Goal: Information Seeking & Learning: Compare options

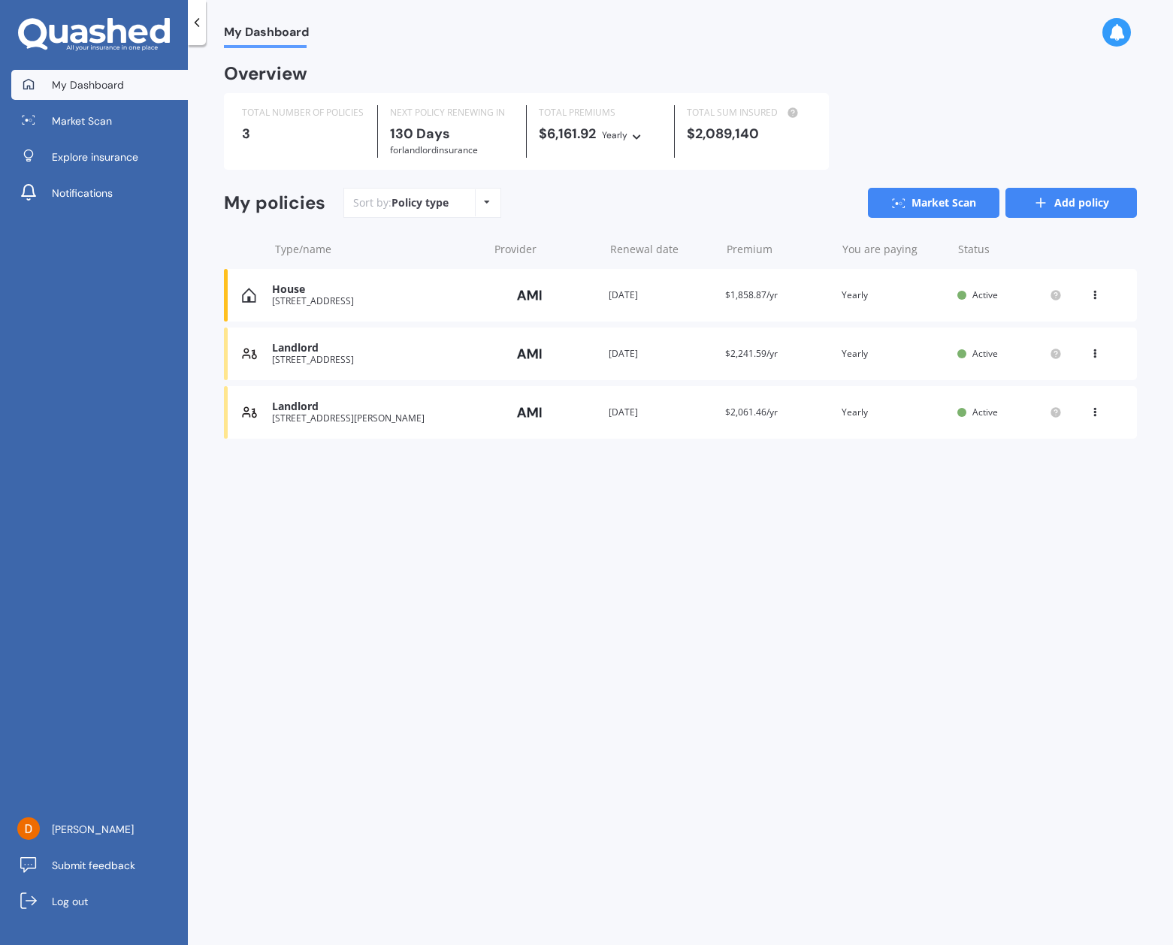
click at [1064, 200] on link "Add policy" at bounding box center [1072, 203] width 132 height 30
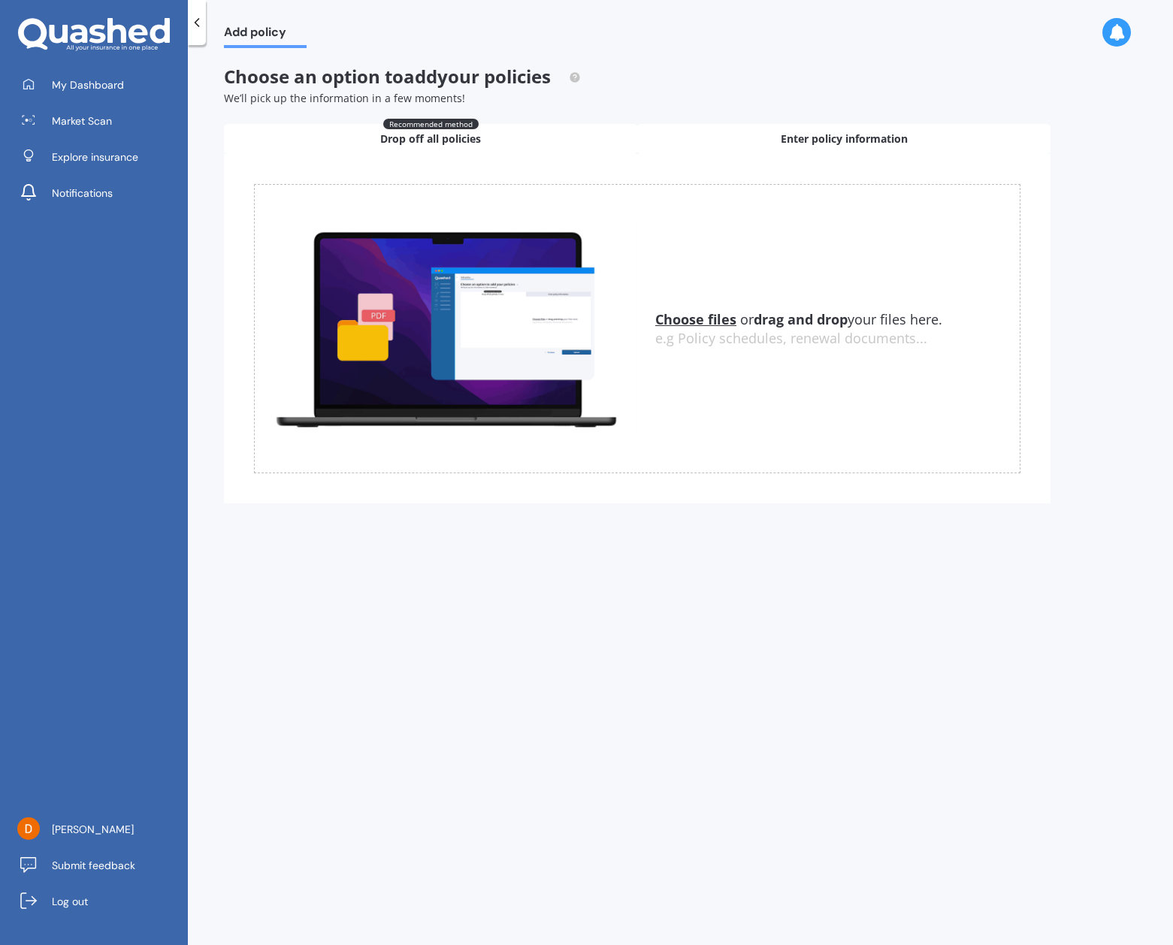
click at [865, 141] on span "Enter policy information" at bounding box center [844, 139] width 127 height 15
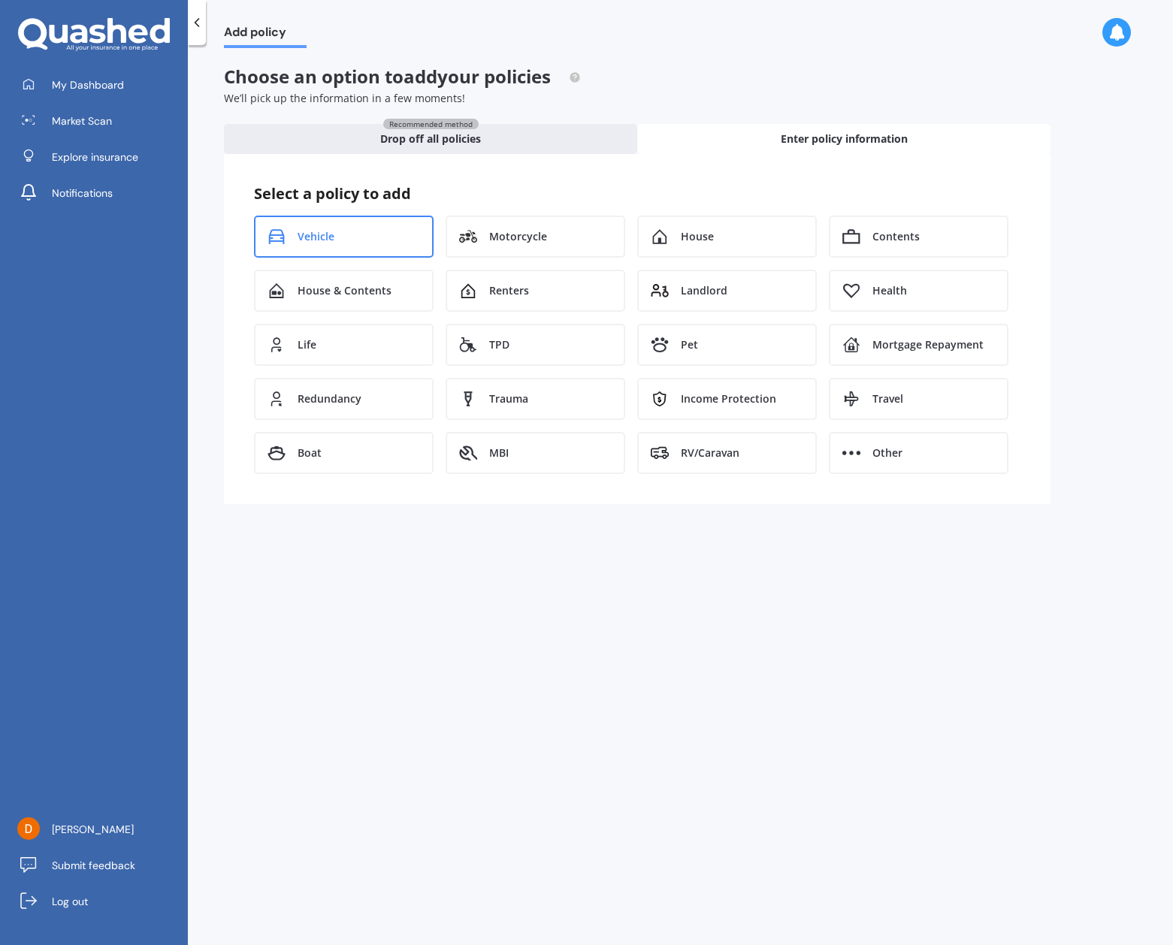
click at [370, 247] on div "Vehicle" at bounding box center [344, 237] width 180 height 42
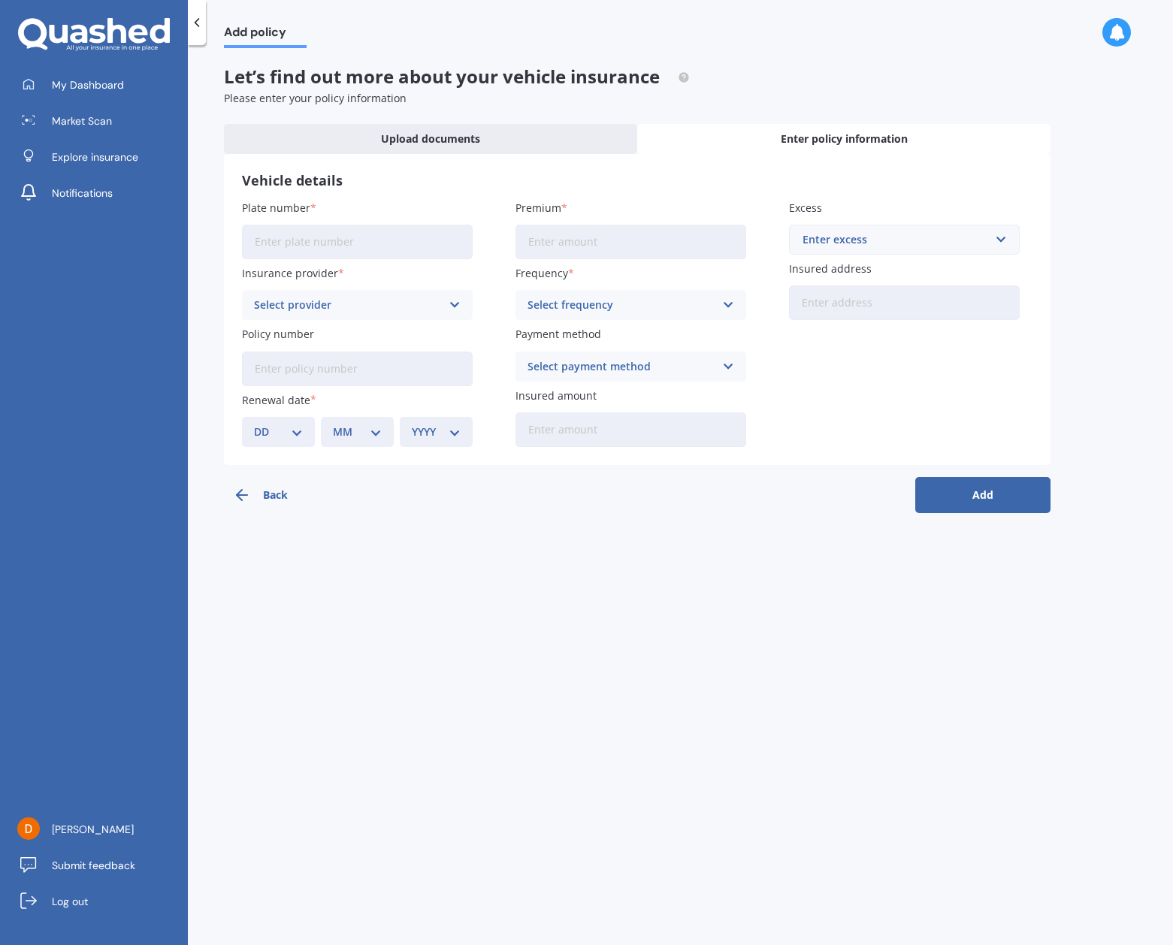
click at [318, 244] on input "Plate number" at bounding box center [357, 242] width 231 height 35
type input "LLH646"
click at [338, 298] on div "Select provider" at bounding box center [347, 305] width 187 height 17
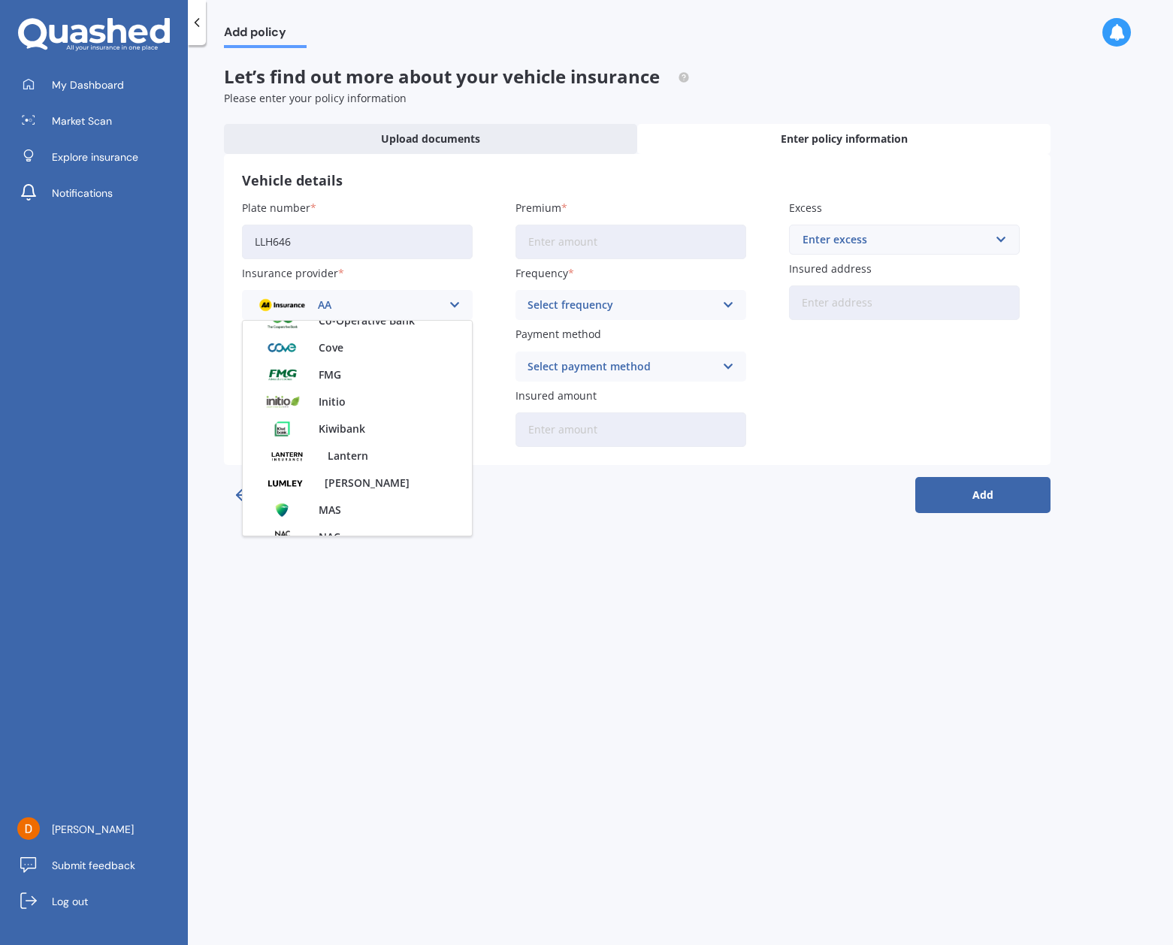
scroll to position [651, 0]
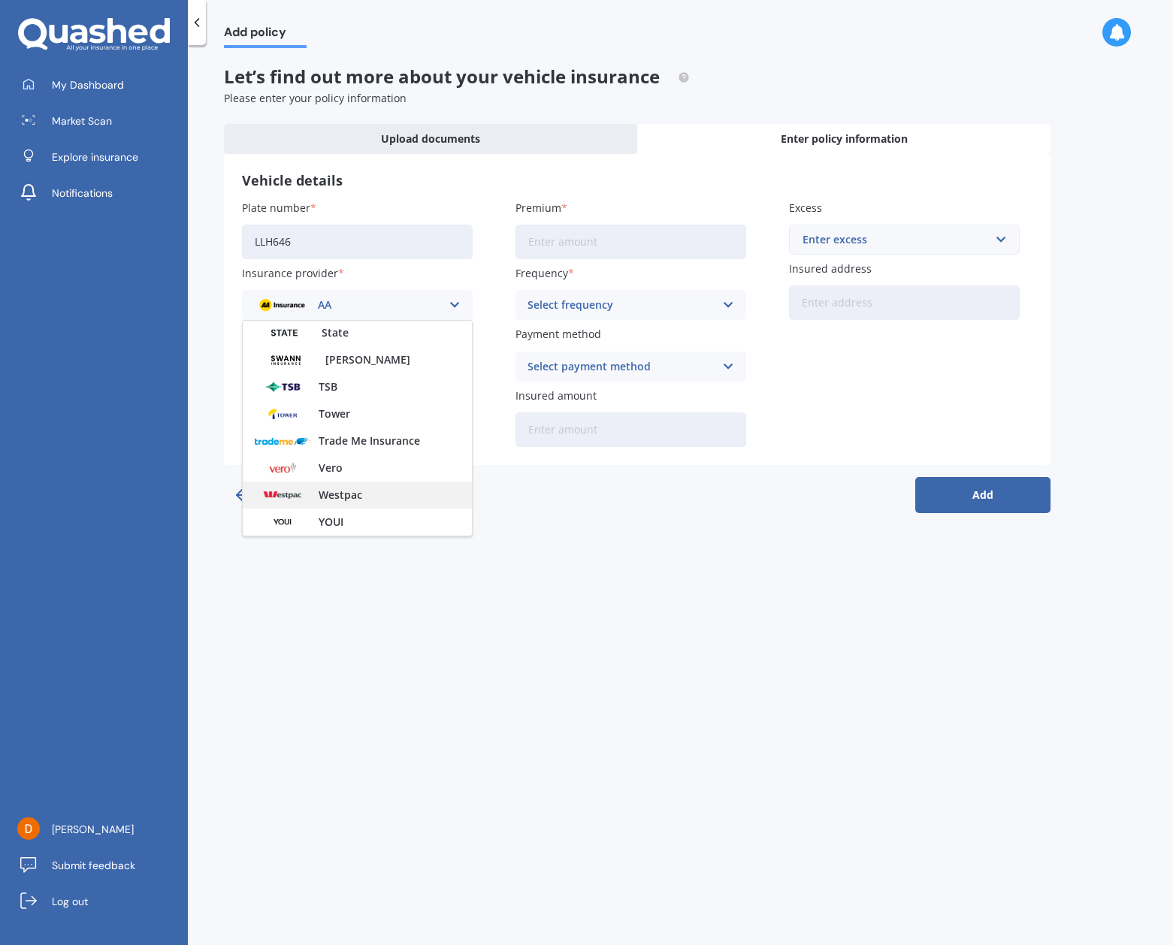
click at [343, 490] on span "Westpac" at bounding box center [341, 495] width 44 height 11
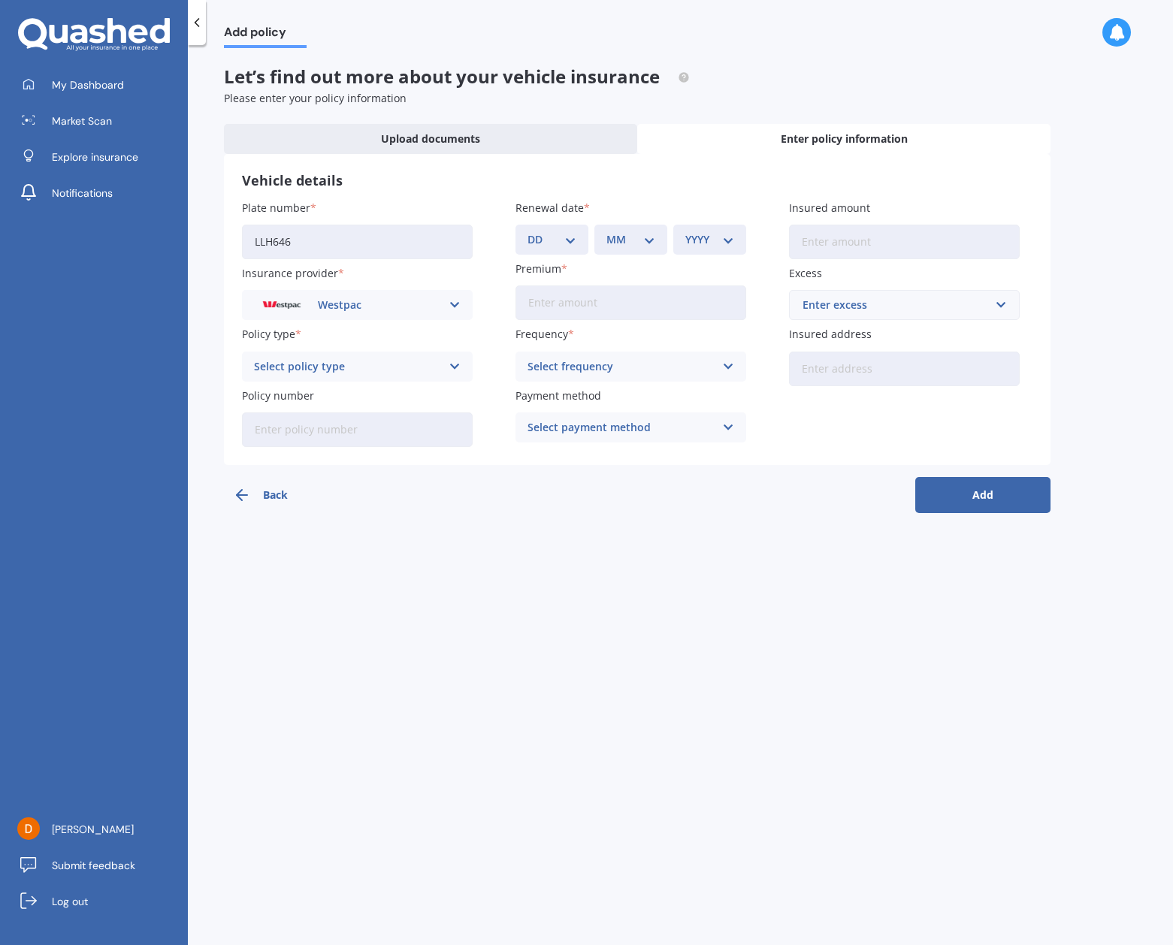
click at [369, 619] on div "Add policy Let’s find out more about your vehicle insurance Please enter your p…" at bounding box center [680, 498] width 985 height 900
click at [355, 377] on div "Select policy type Third Party Third Party, Fire & Theft Comprehensive Full Cov…" at bounding box center [357, 367] width 231 height 30
click at [354, 470] on div "Full Cover" at bounding box center [357, 477] width 229 height 27
click at [378, 574] on div "Add policy Let’s find out more about your vehicle insurance Please enter your p…" at bounding box center [680, 498] width 985 height 900
click at [377, 431] on input "Policy number" at bounding box center [357, 430] width 231 height 35
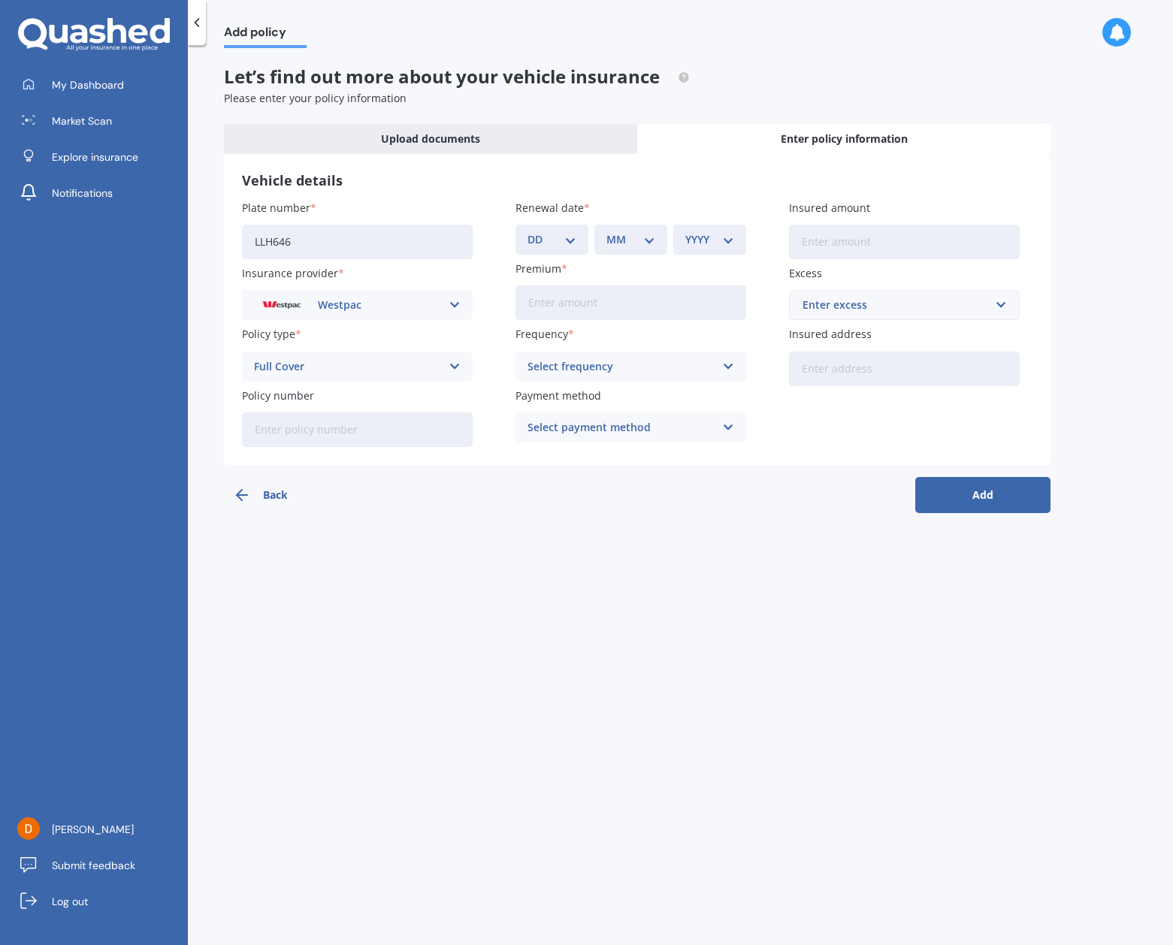
paste input "1000260797"
type input "1000260797"
select select "04"
select select "07"
click at [710, 247] on div "YYYY 2027 2026 2025 2024 2023 2022 2021 2020 2019 2018 2017 2016 2015 2014 2013…" at bounding box center [709, 240] width 73 height 30
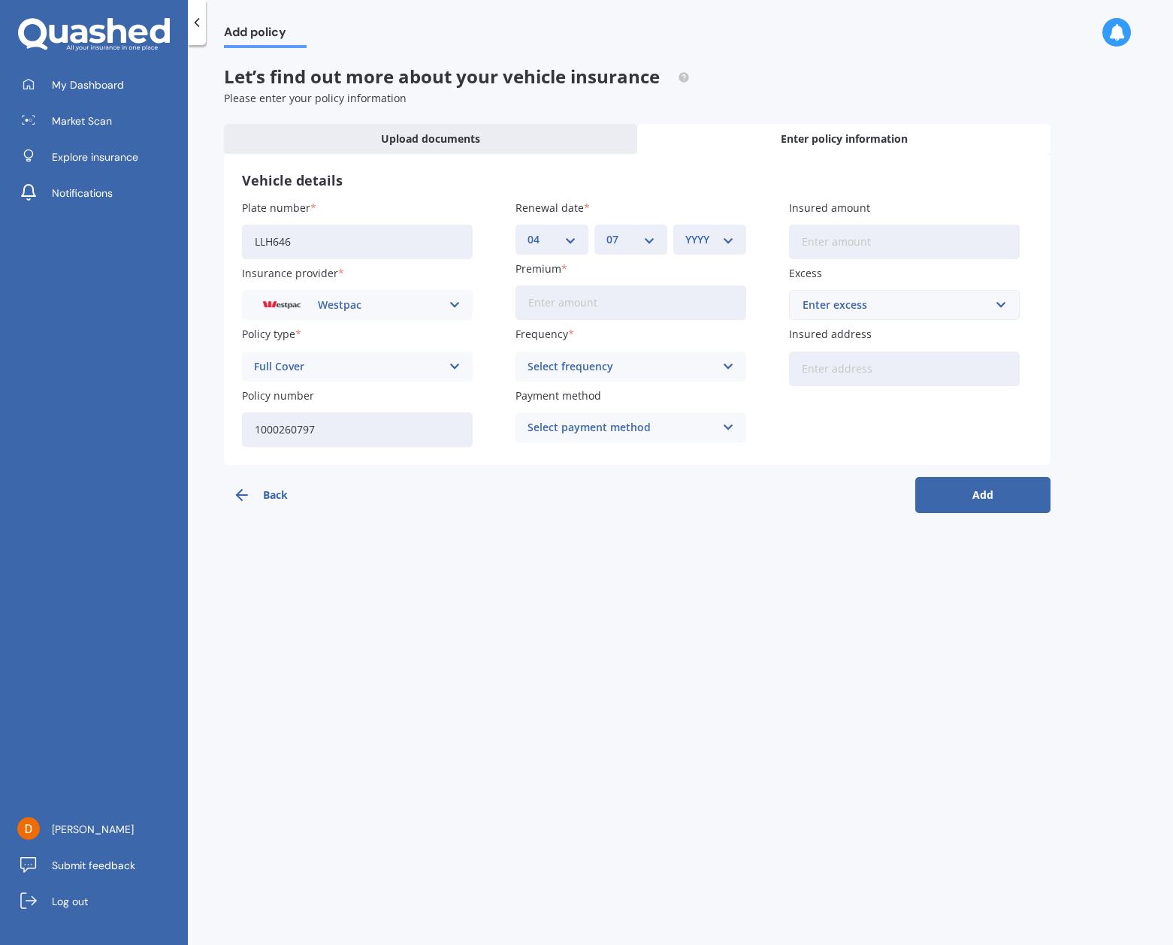
select select "2026"
click at [685, 298] on input "Premium" at bounding box center [631, 303] width 231 height 35
type input "$909.00"
click at [676, 767] on div "Add policy Let’s find out more about your vehicle insurance Please enter your p…" at bounding box center [680, 498] width 985 height 900
click at [625, 370] on div "Select frequency" at bounding box center [621, 366] width 187 height 17
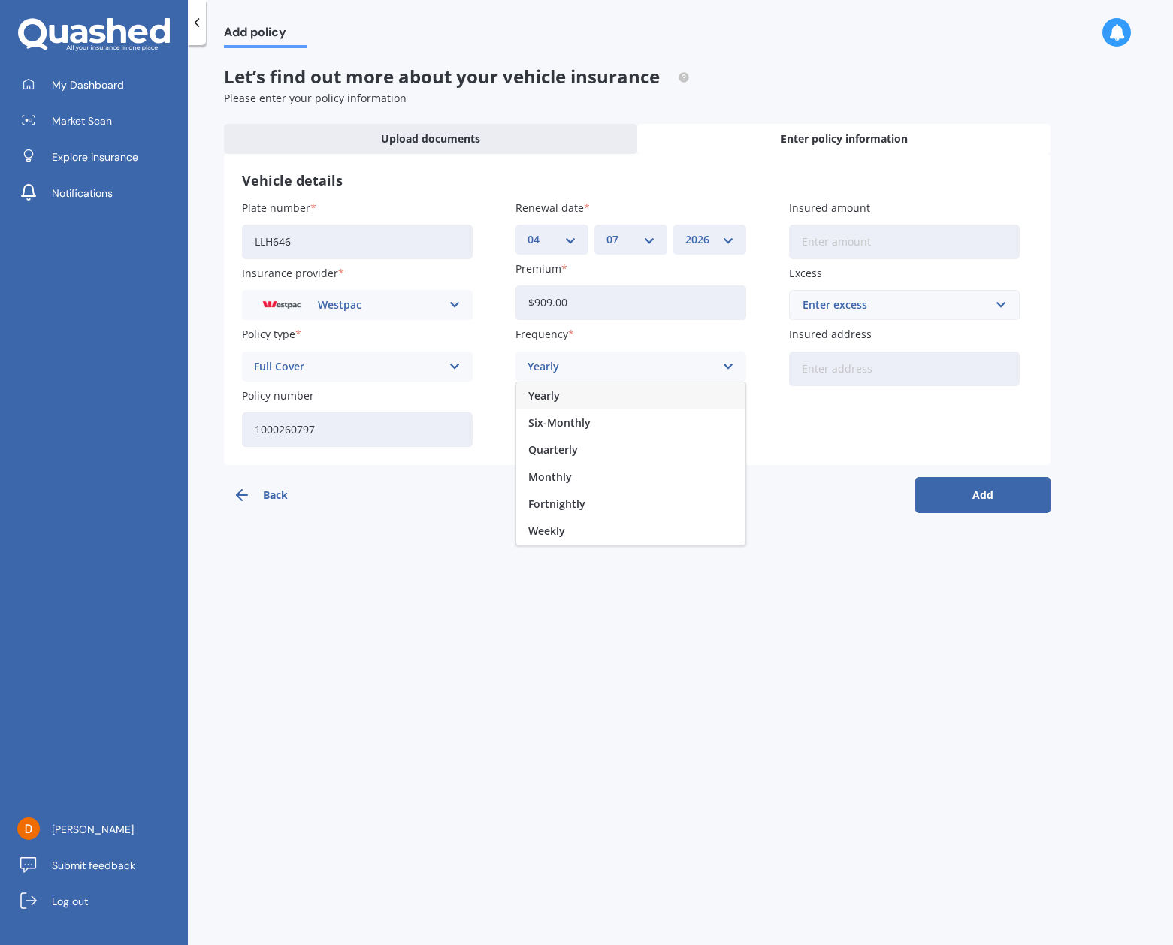
click at [567, 398] on div "Yearly" at bounding box center [630, 396] width 229 height 27
click at [576, 421] on div "Select payment method" at bounding box center [621, 427] width 187 height 17
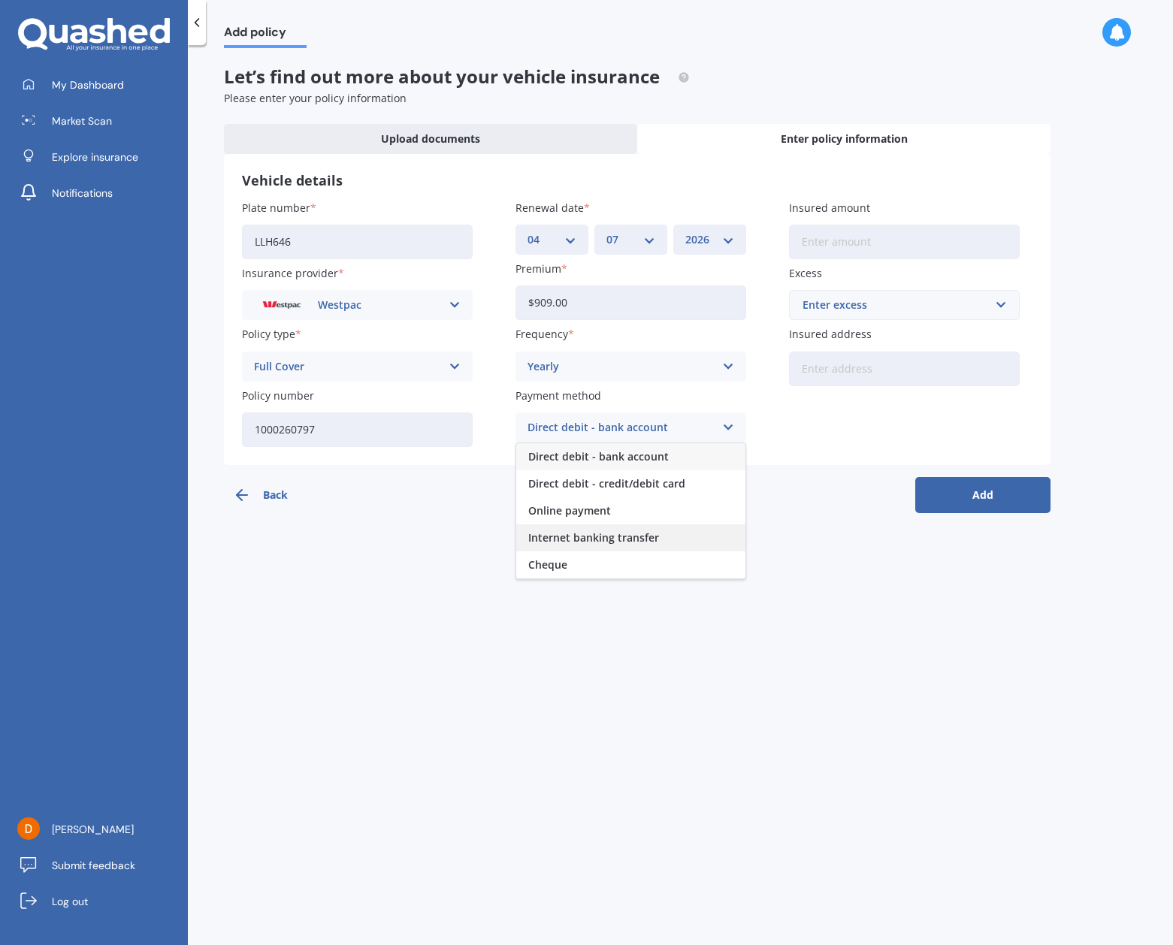
click at [610, 525] on div "Internet banking transfer" at bounding box center [630, 538] width 229 height 27
click at [620, 534] on div "Add policy Let’s find out more about your vehicle insurance Please enter your p…" at bounding box center [680, 498] width 985 height 900
click at [638, 419] on div "Internet banking transfer" at bounding box center [621, 427] width 187 height 17
click at [629, 500] on div "Online payment" at bounding box center [630, 511] width 229 height 27
click at [684, 628] on div "Add policy Let’s find out more about your vehicle insurance Please enter your p…" at bounding box center [680, 498] width 985 height 900
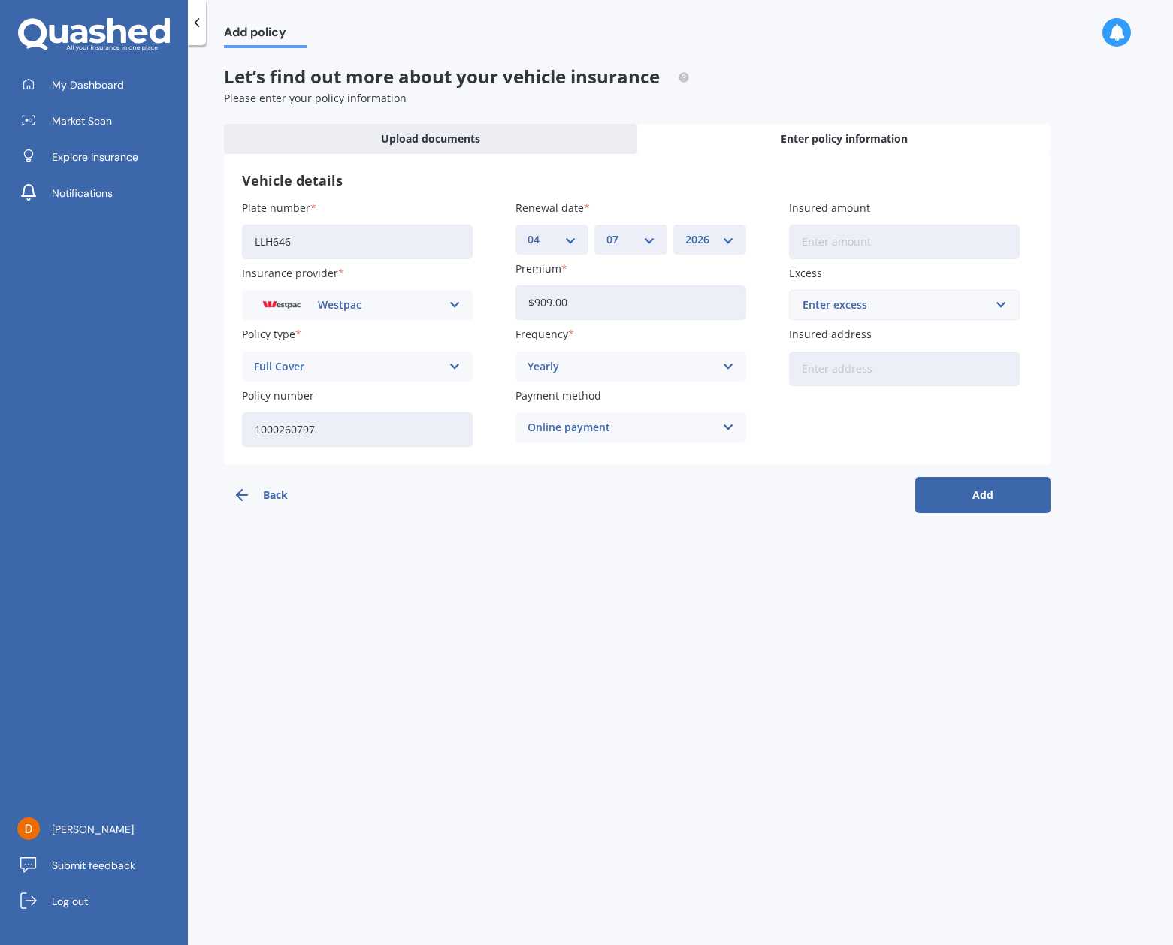
click at [858, 242] on input "Insured amount" at bounding box center [904, 242] width 231 height 35
type input "$7,150"
click at [928, 358] on input "Insured address" at bounding box center [904, 369] width 231 height 35
click at [905, 368] on input "Insured address" at bounding box center [904, 369] width 231 height 35
click at [939, 303] on div "Enter excess" at bounding box center [896, 305] width 186 height 17
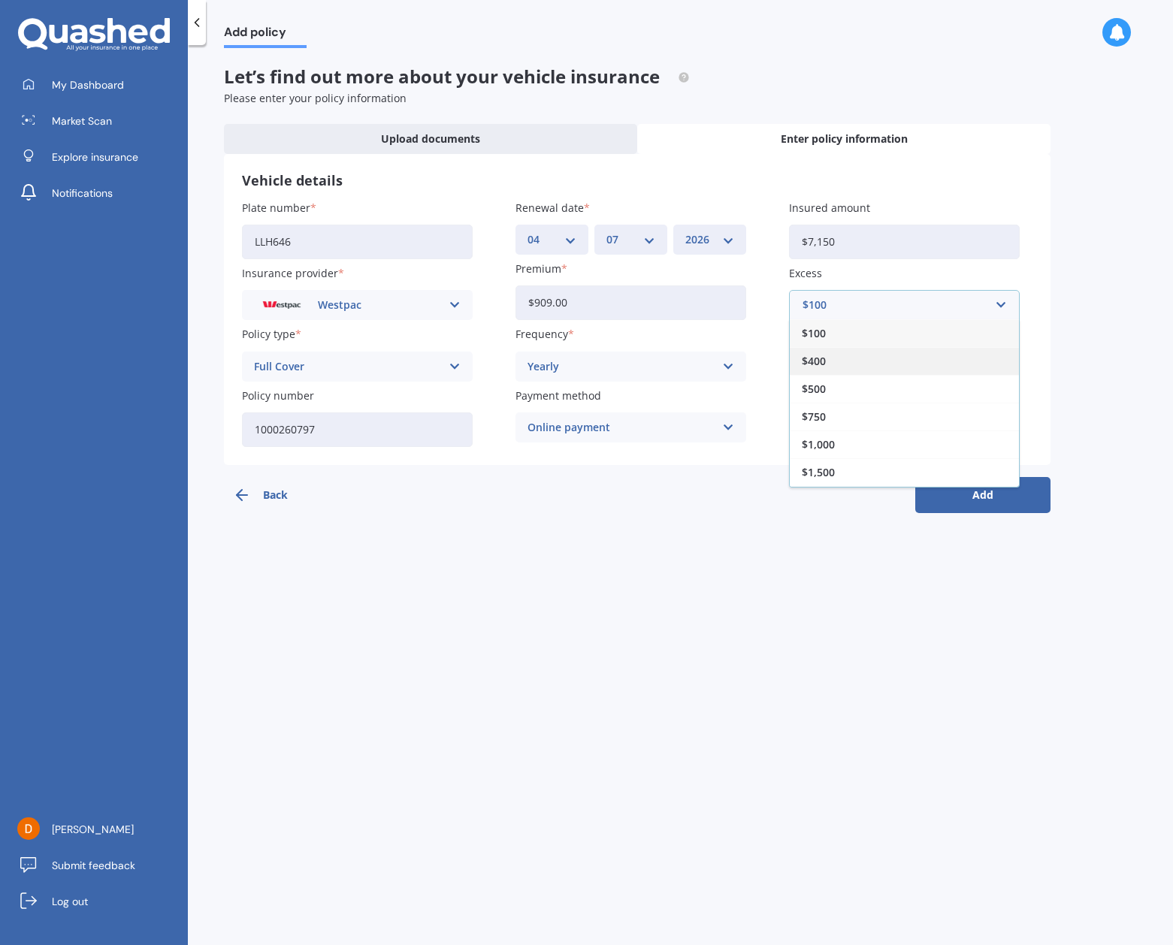
click at [867, 364] on div "$400" at bounding box center [904, 361] width 229 height 28
click at [866, 362] on input "Insured address" at bounding box center [904, 369] width 231 height 35
type input "[STREET_ADDRESS]"
click at [970, 500] on button "Add" at bounding box center [982, 495] width 135 height 36
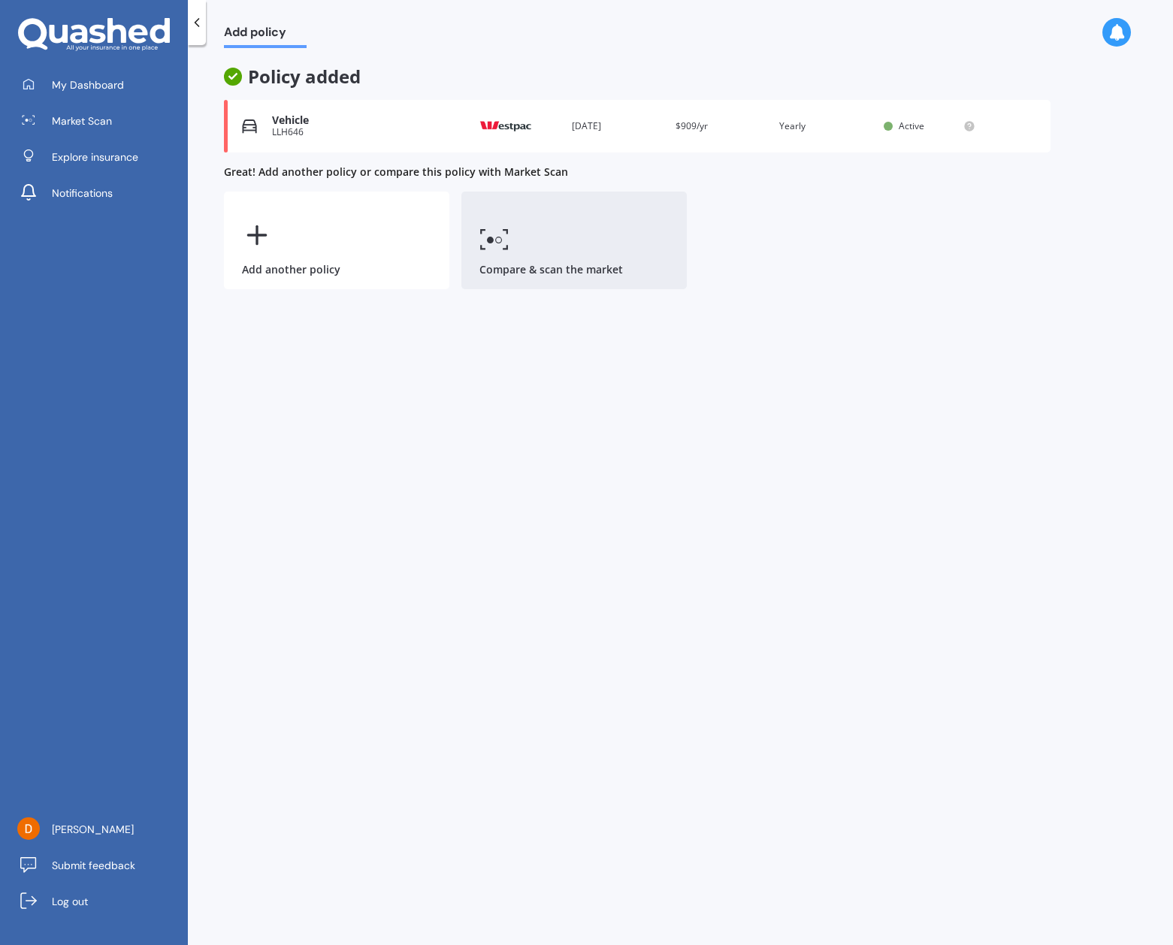
click at [558, 252] on link "Compare & scan the market" at bounding box center [573, 241] width 225 height 98
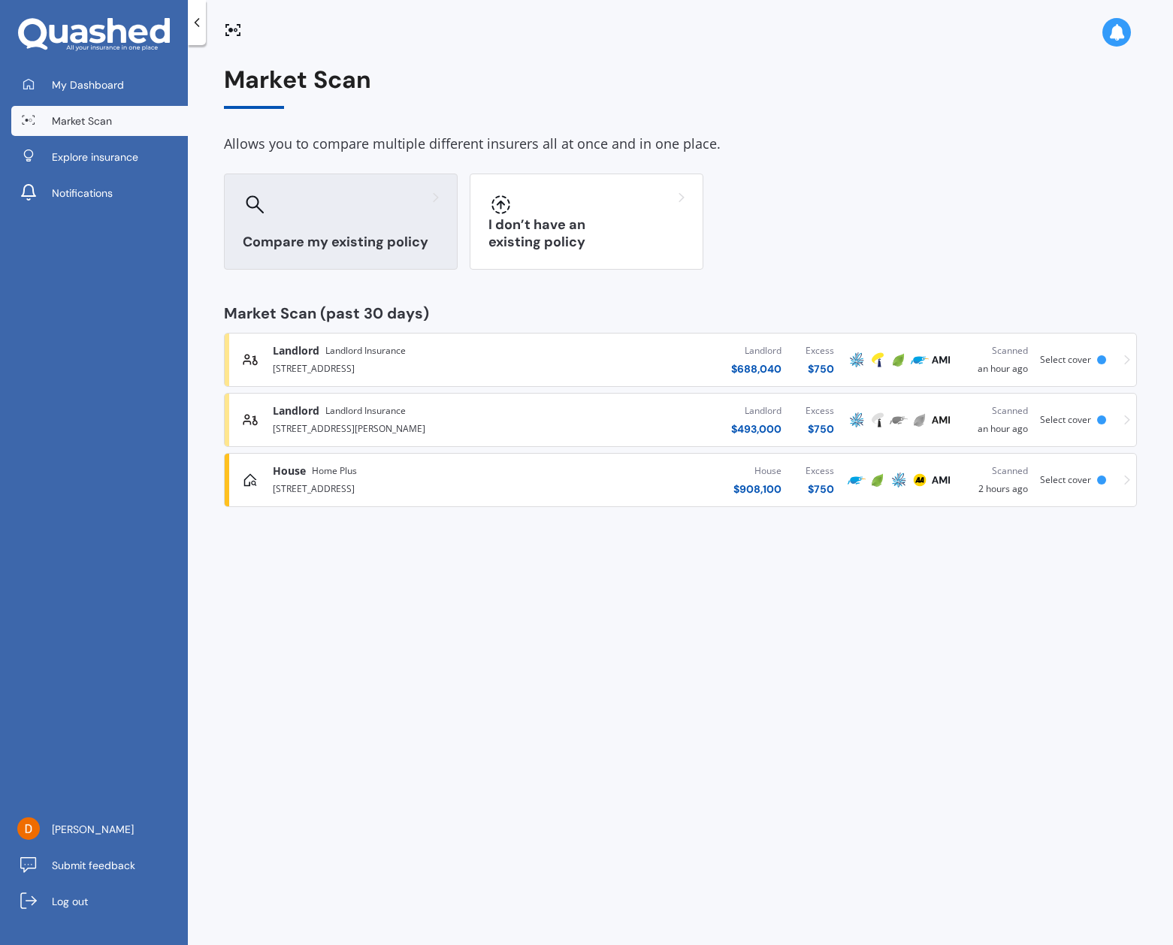
click at [356, 223] on div "Compare my existing policy" at bounding box center [341, 222] width 234 height 96
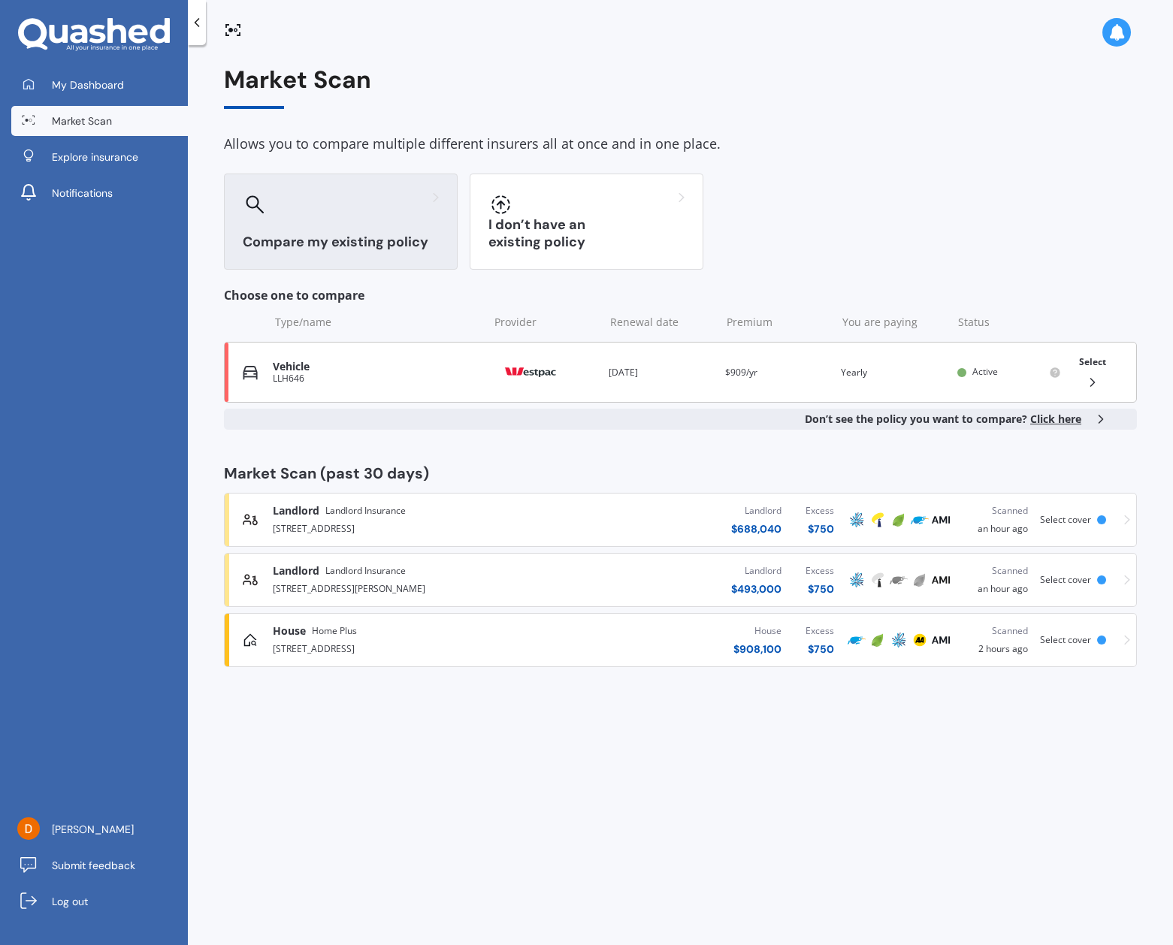
click at [382, 368] on div "Vehicle" at bounding box center [377, 367] width 208 height 13
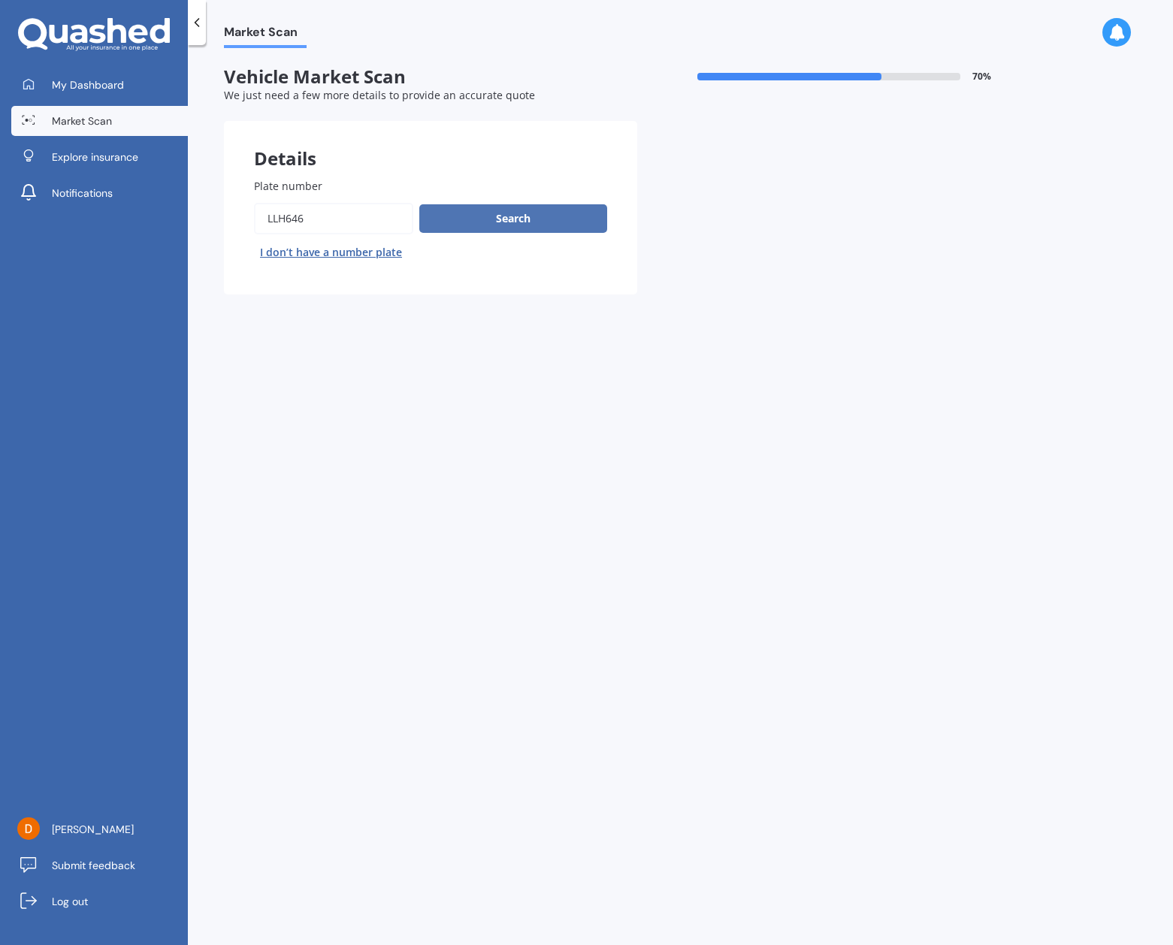
click at [507, 205] on button "Search" at bounding box center [513, 218] width 188 height 29
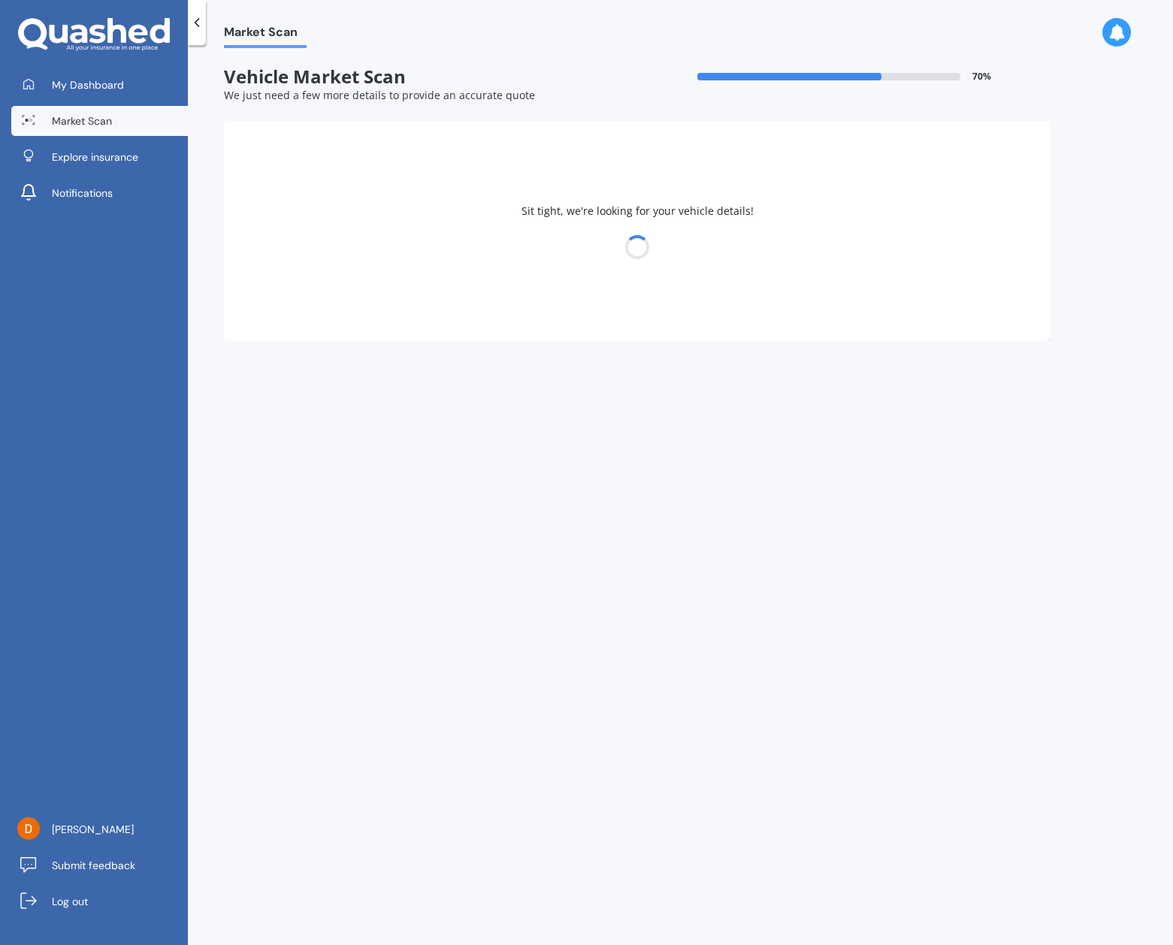
select select "BMW"
select select "09"
select select "07"
select select "1988"
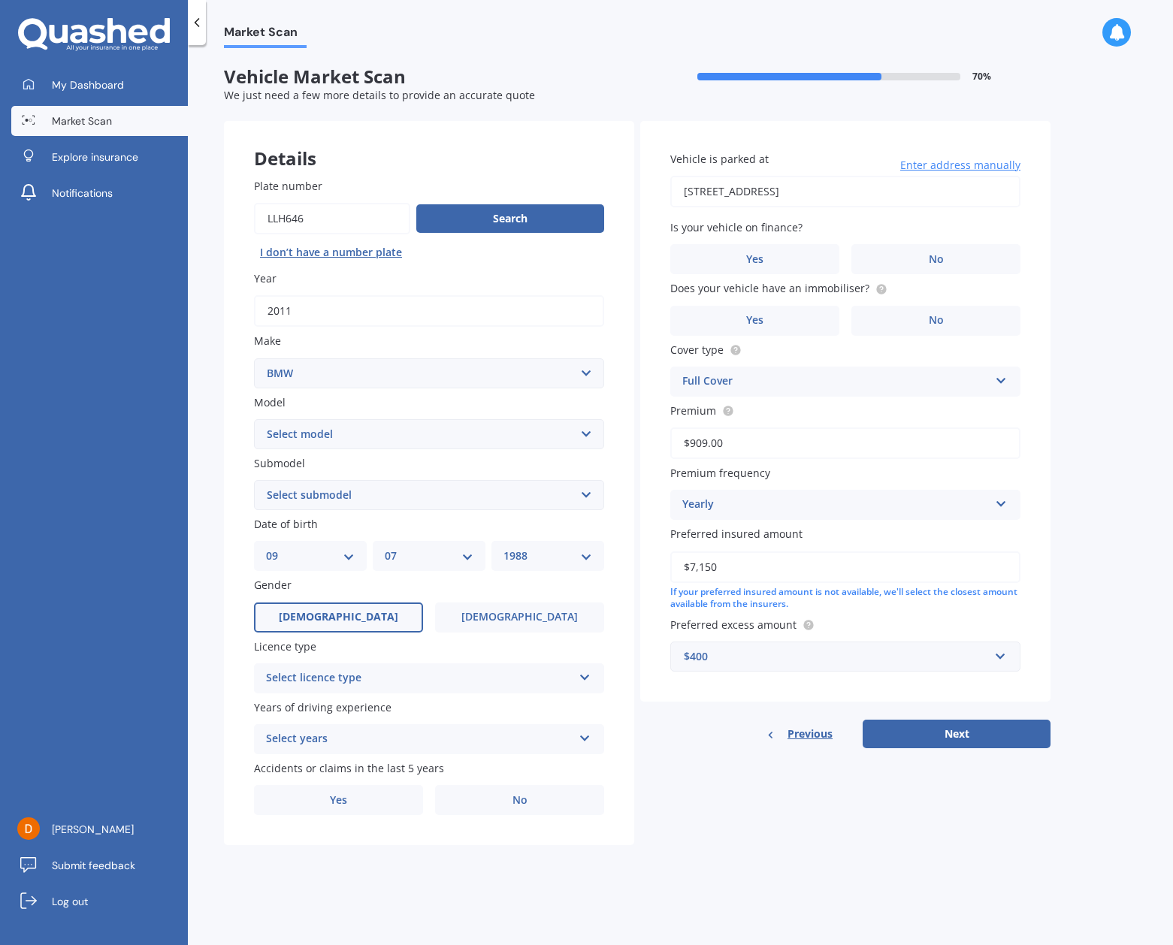
click at [415, 670] on div "Select licence type" at bounding box center [419, 679] width 307 height 18
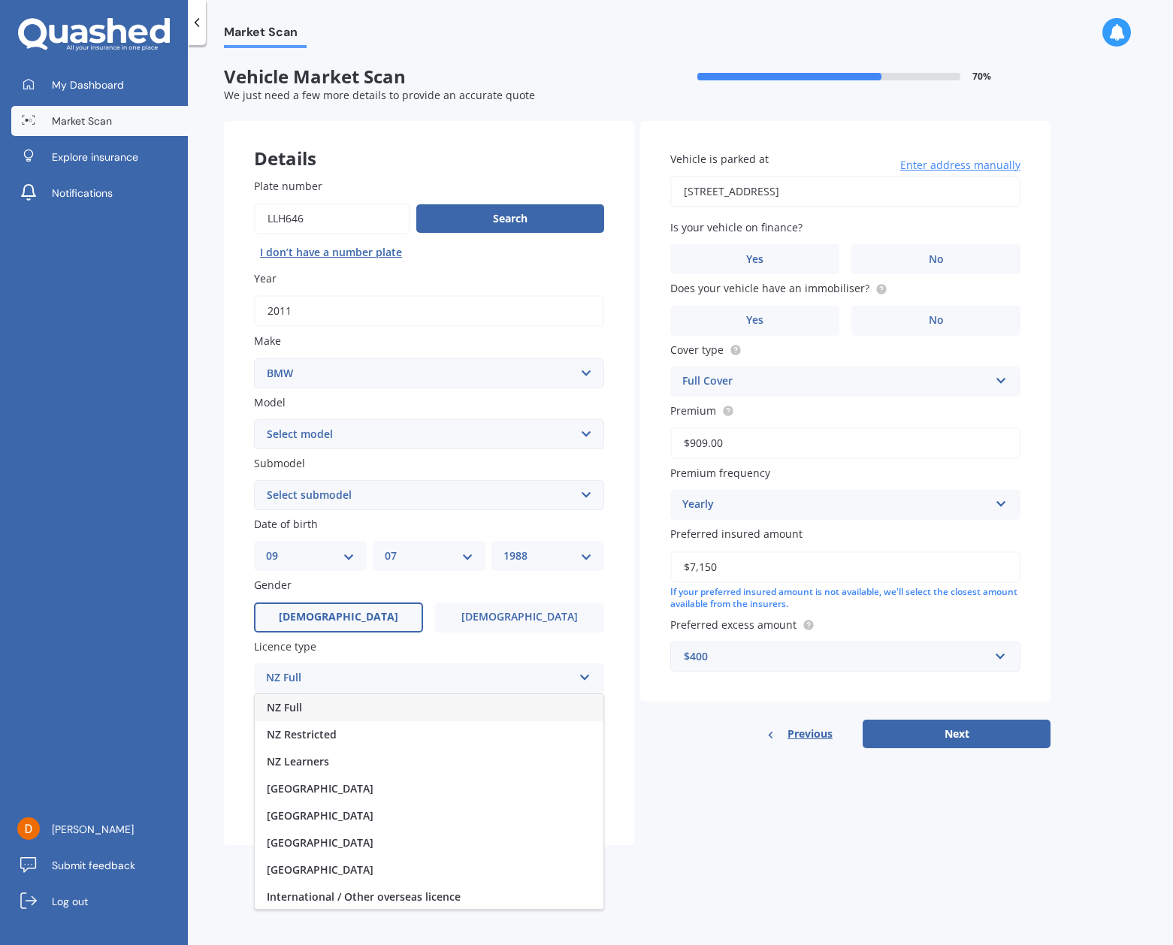
click at [382, 707] on div "NZ Full" at bounding box center [429, 707] width 349 height 27
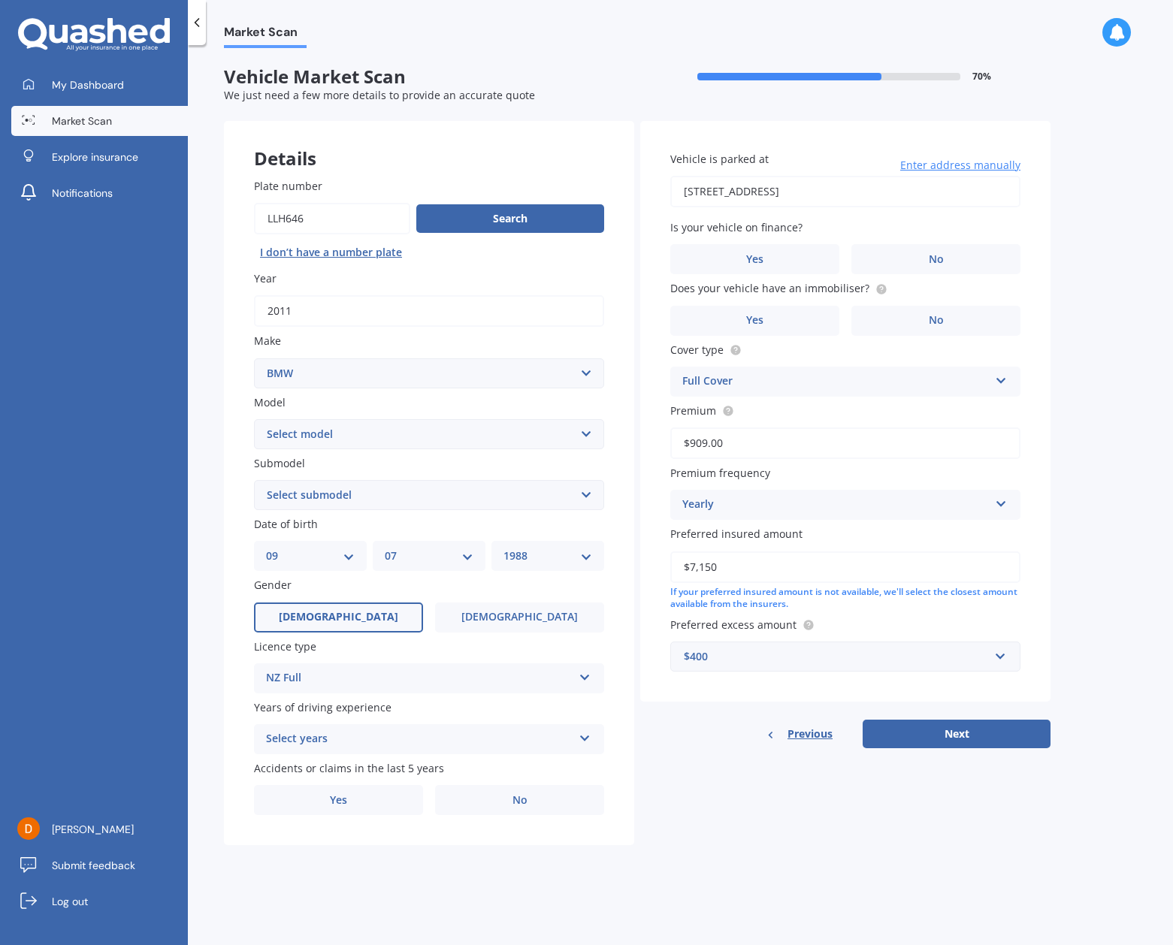
click at [383, 731] on div "Select years" at bounding box center [419, 740] width 307 height 18
click at [374, 762] on div "5 or more years" at bounding box center [429, 768] width 349 height 27
click at [360, 785] on label "Yes" at bounding box center [338, 800] width 169 height 30
click at [0, 0] on input "Yes" at bounding box center [0, 0] width 0 height 0
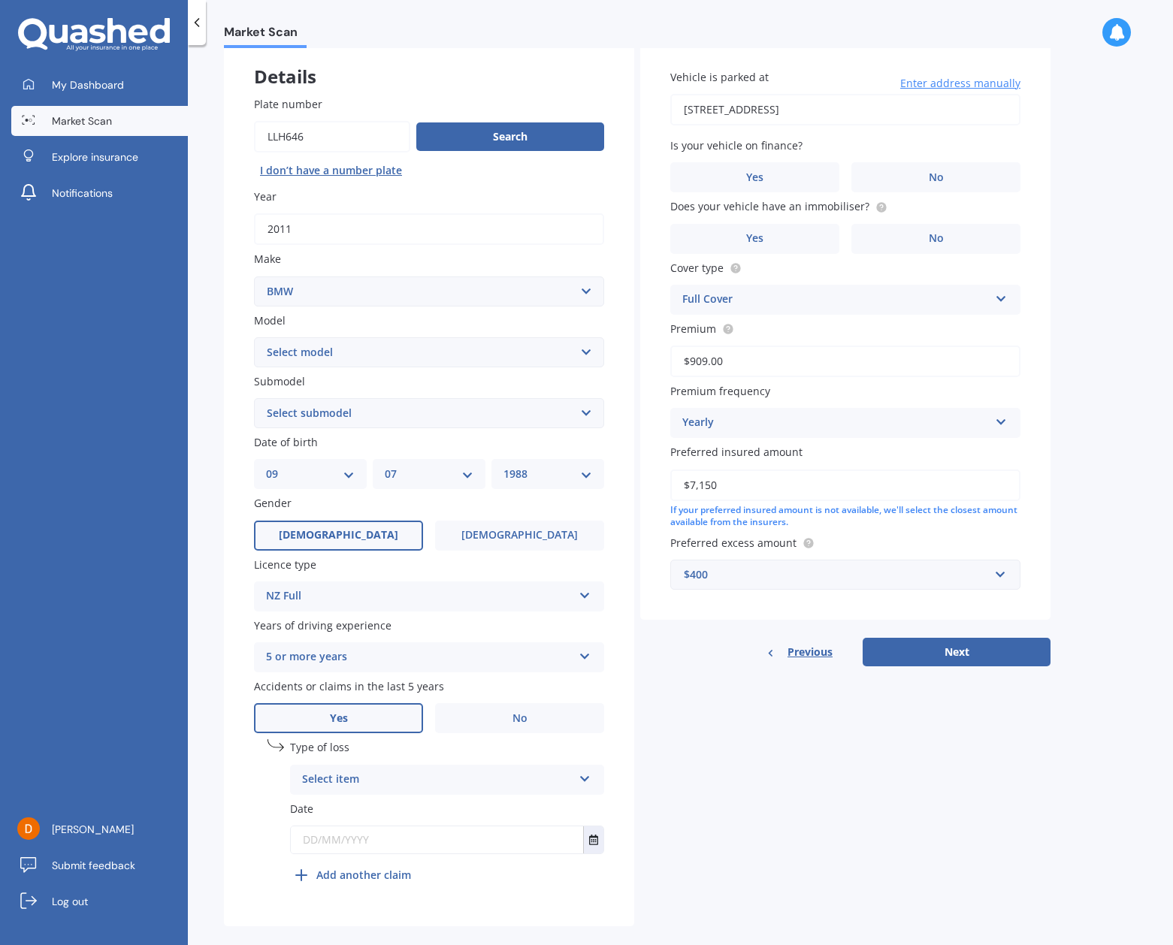
click at [364, 765] on div "Select item At fault accident Not at fault accident" at bounding box center [447, 780] width 314 height 30
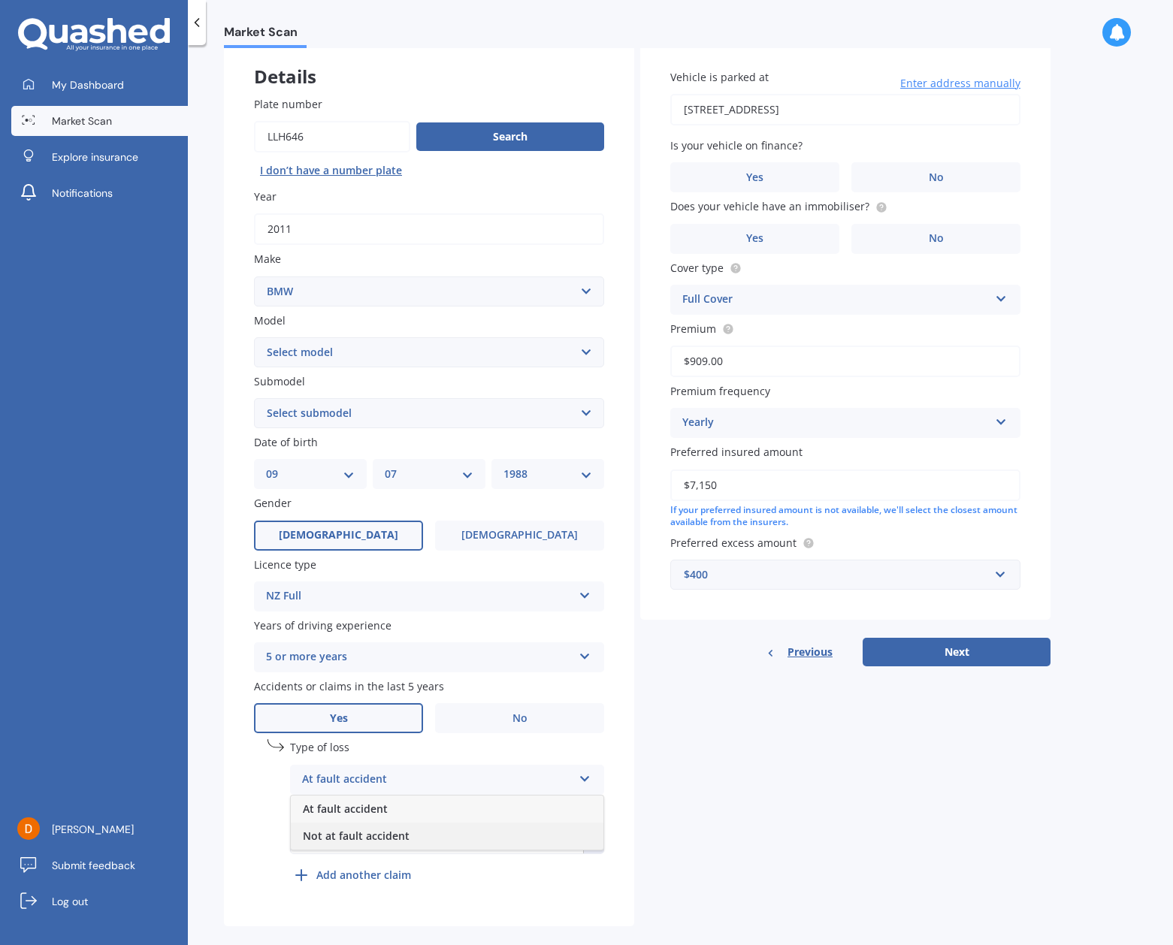
click at [381, 833] on span "Not at fault accident" at bounding box center [356, 836] width 107 height 14
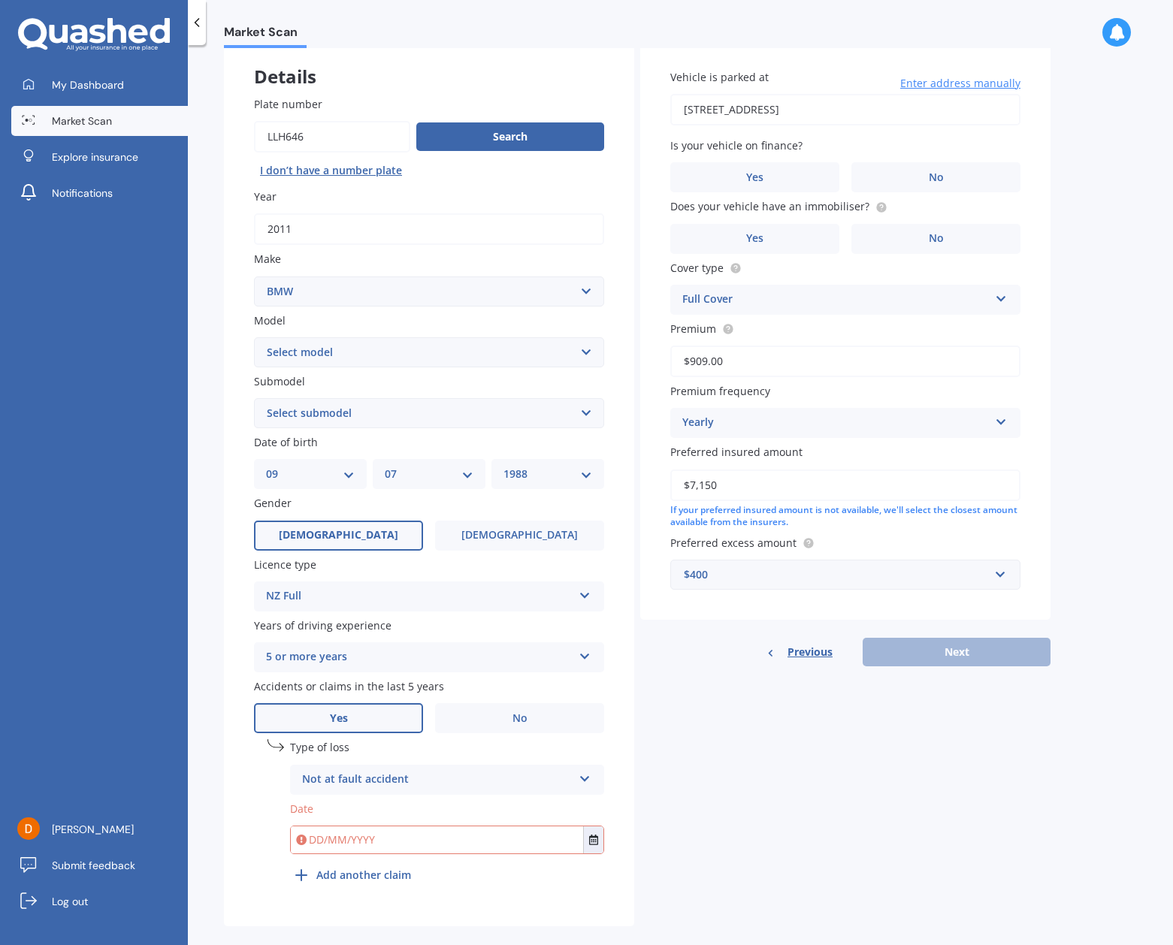
click at [239, 821] on div "Plate number Search I don’t have a number plate Year [DATE] Make Select make AC…" at bounding box center [429, 496] width 410 height 861
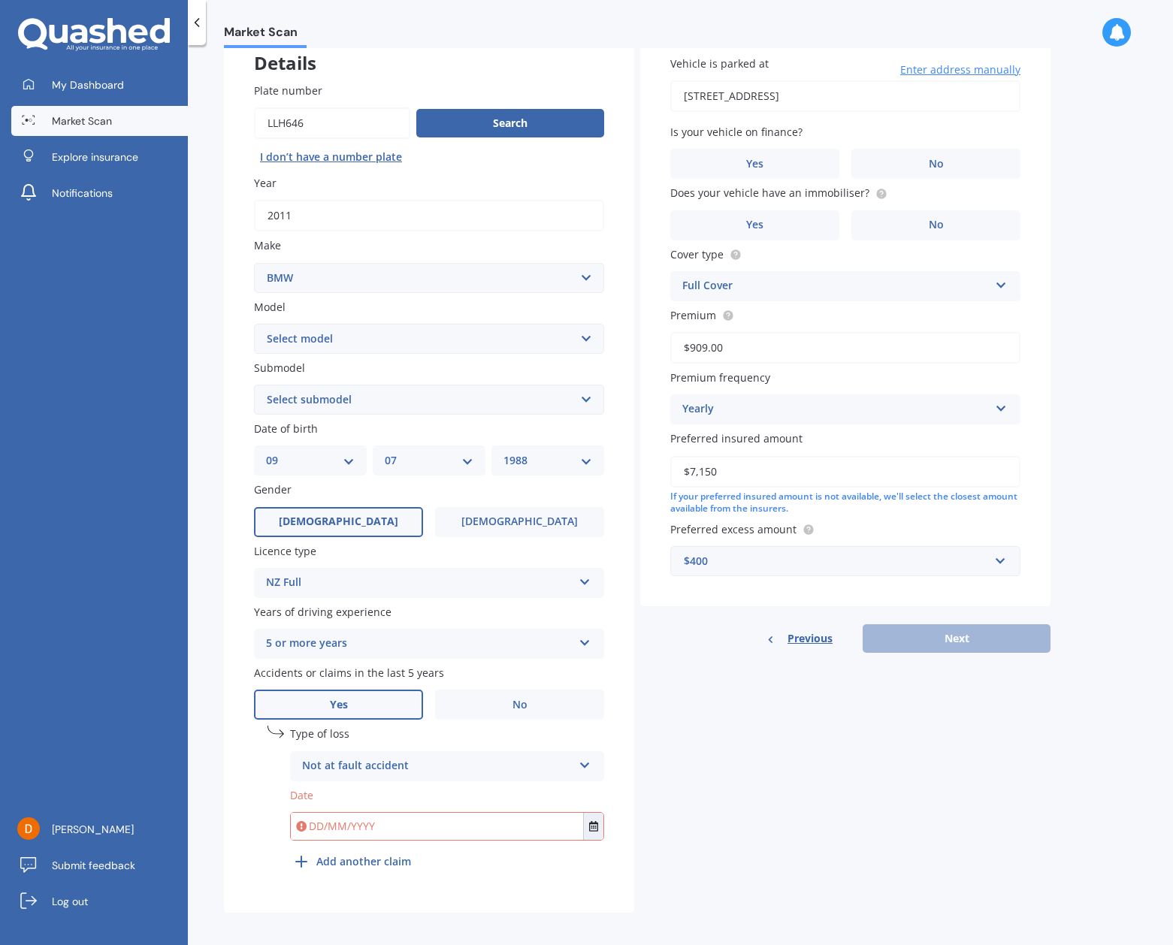
click at [378, 821] on input "text" at bounding box center [437, 826] width 292 height 27
click at [585, 827] on button "Select date" at bounding box center [593, 826] width 20 height 27
click at [418, 628] on button "Navigate back" at bounding box center [417, 641] width 20 height 27
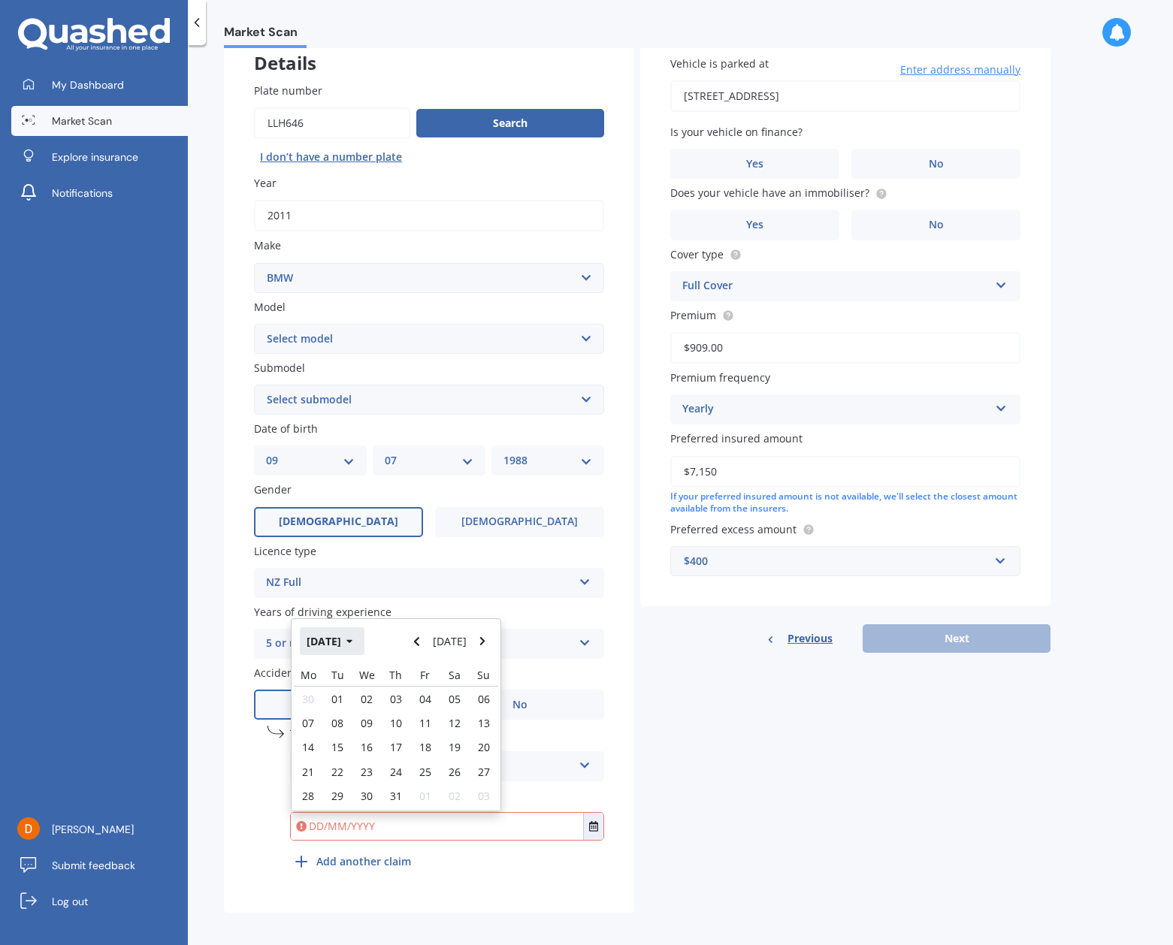
click at [334, 637] on button "[DATE]" at bounding box center [332, 641] width 65 height 27
click at [337, 640] on icon "button" at bounding box center [339, 642] width 7 height 11
click at [301, 640] on button "[DATE] - [DATE]" at bounding box center [353, 631] width 107 height 48
click at [695, 743] on div "Details Plate number Search I don’t have a number plate Year [DATE] Make Select…" at bounding box center [637, 470] width 827 height 888
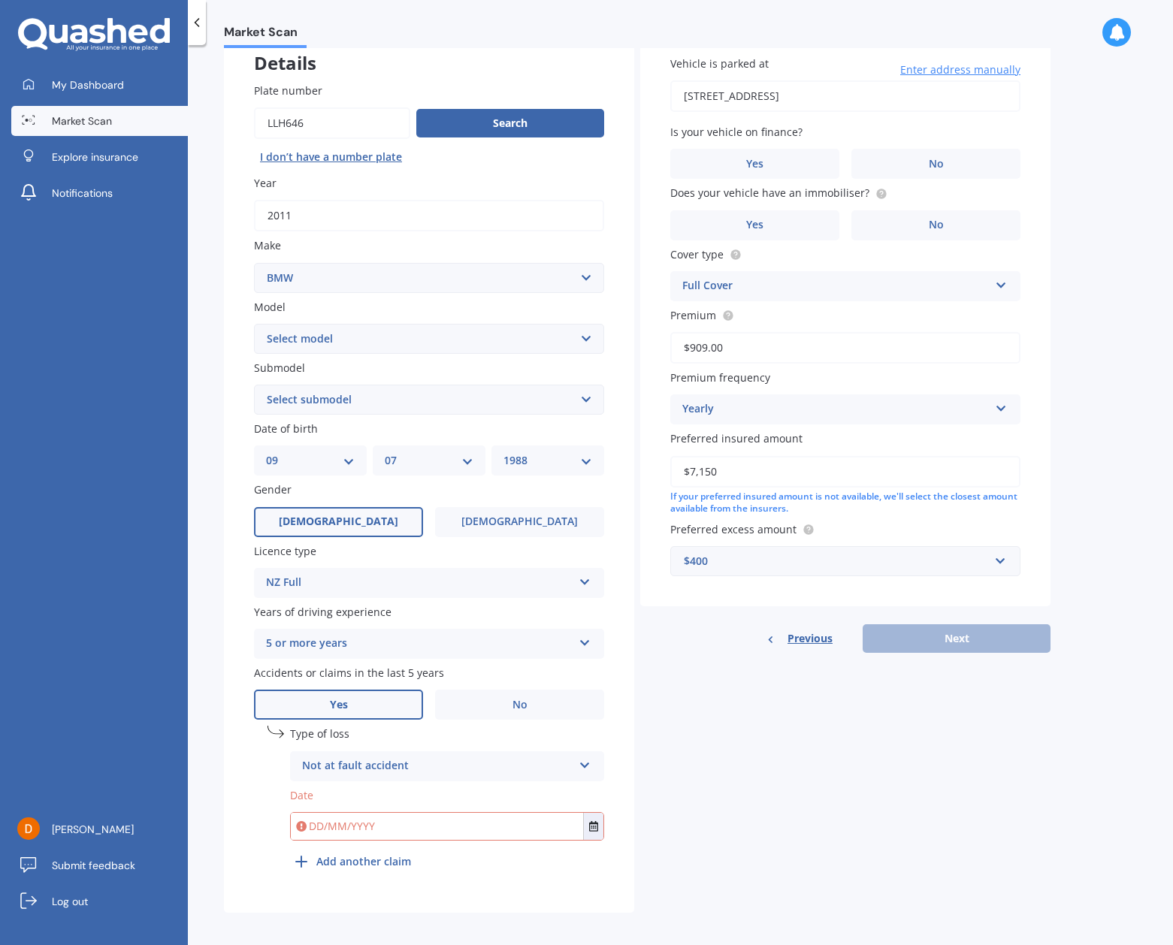
click at [375, 823] on input "text" at bounding box center [437, 826] width 292 height 27
click at [602, 816] on button "Select date" at bounding box center [593, 826] width 20 height 27
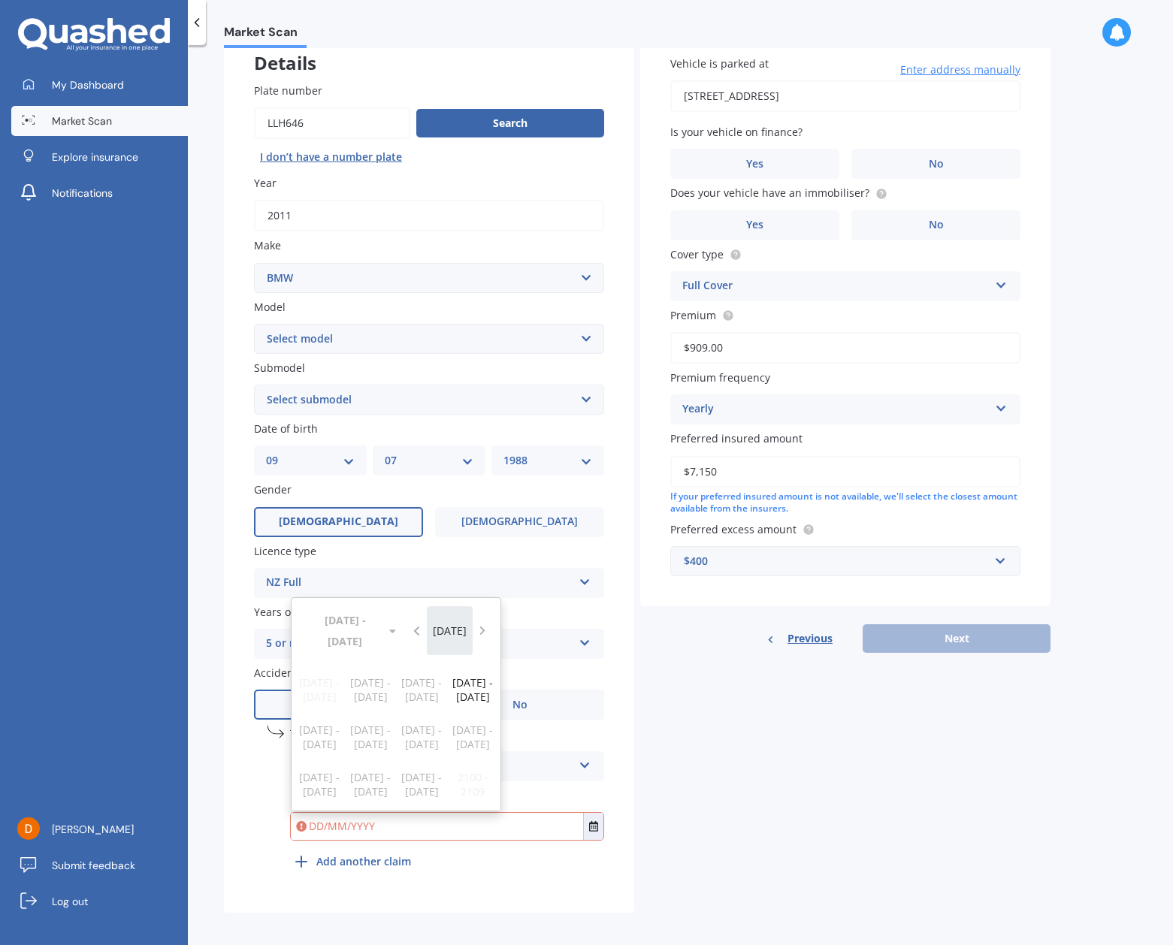
click at [457, 637] on button "[DATE]" at bounding box center [450, 631] width 47 height 48
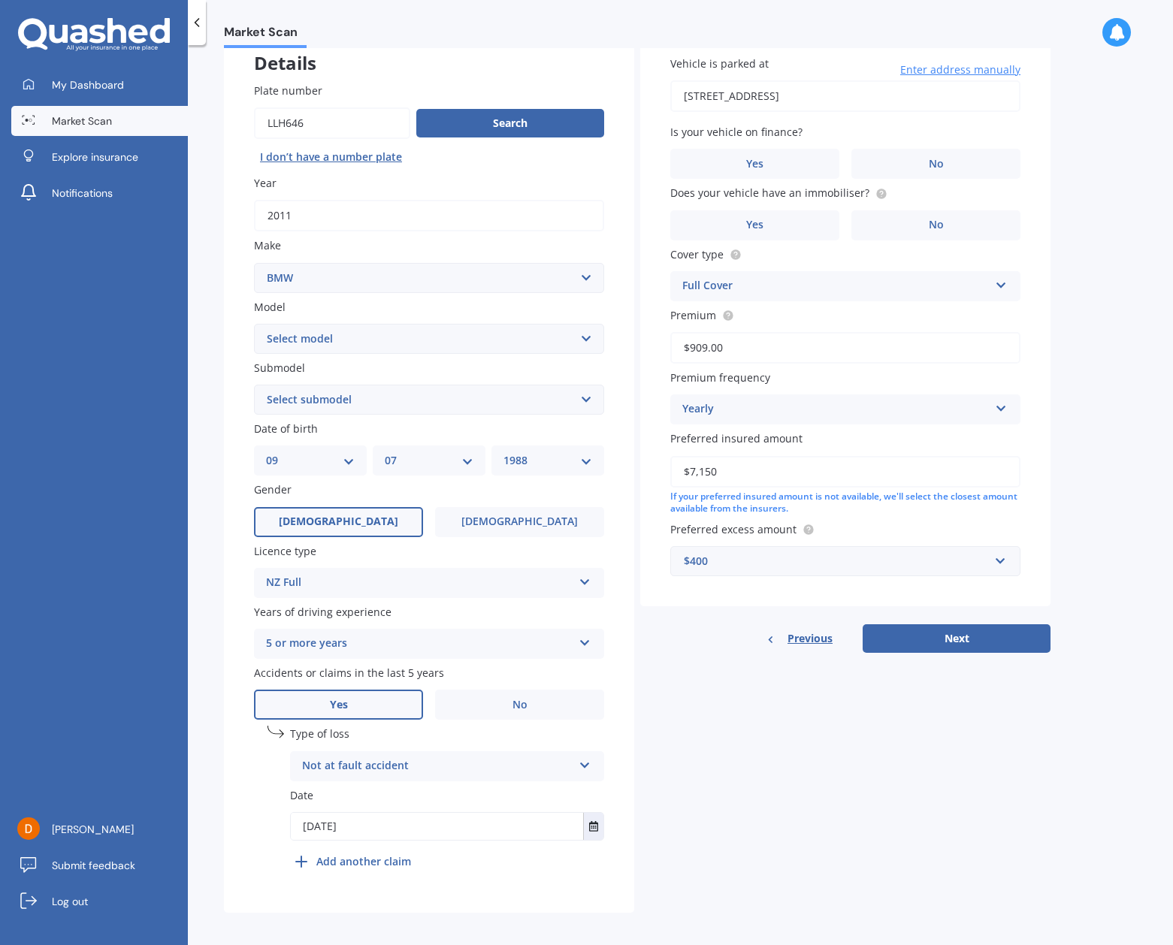
type input "[DATE]"
drag, startPoint x: 746, startPoint y: 833, endPoint x: 728, endPoint y: 825, distance: 18.8
click at [747, 833] on div "Details Plate number Search I don’t have a number plate Year [DATE] Make Select…" at bounding box center [637, 470] width 827 height 888
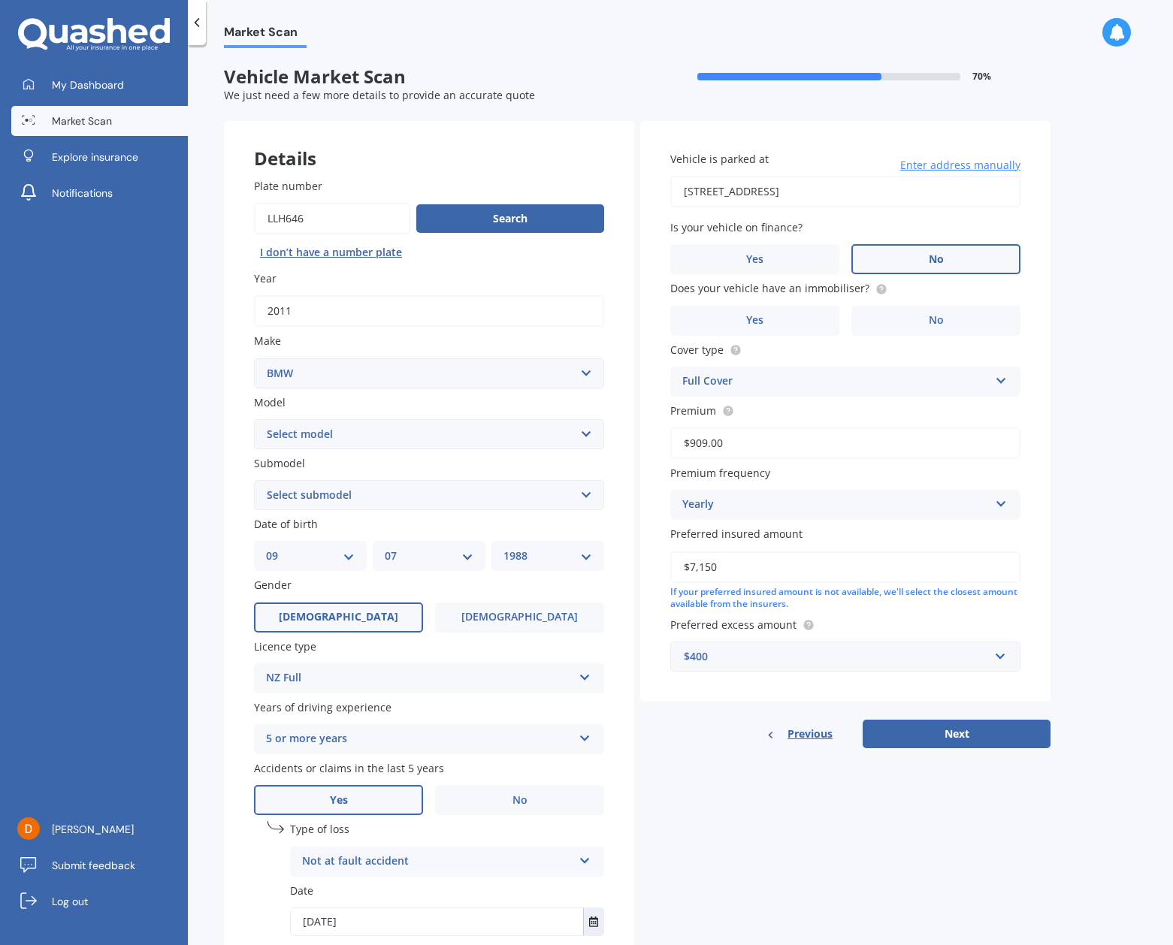
click at [918, 262] on label "No" at bounding box center [936, 259] width 169 height 30
click at [0, 0] on input "No" at bounding box center [0, 0] width 0 height 0
click at [942, 314] on span "No" at bounding box center [936, 320] width 15 height 13
click at [0, 0] on input "No" at bounding box center [0, 0] width 0 height 0
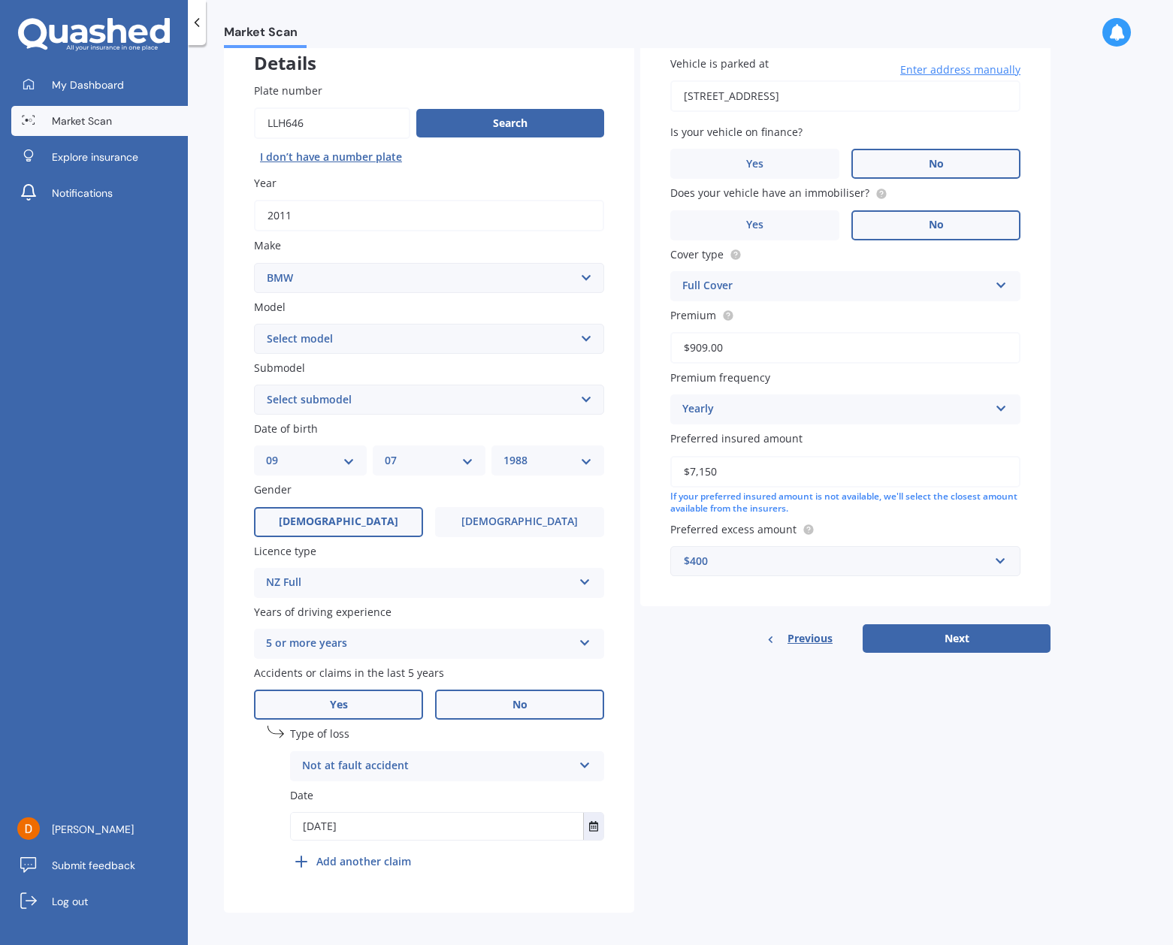
click at [492, 707] on label "No" at bounding box center [519, 705] width 169 height 30
click at [0, 0] on input "No" at bounding box center [0, 0] width 0 height 0
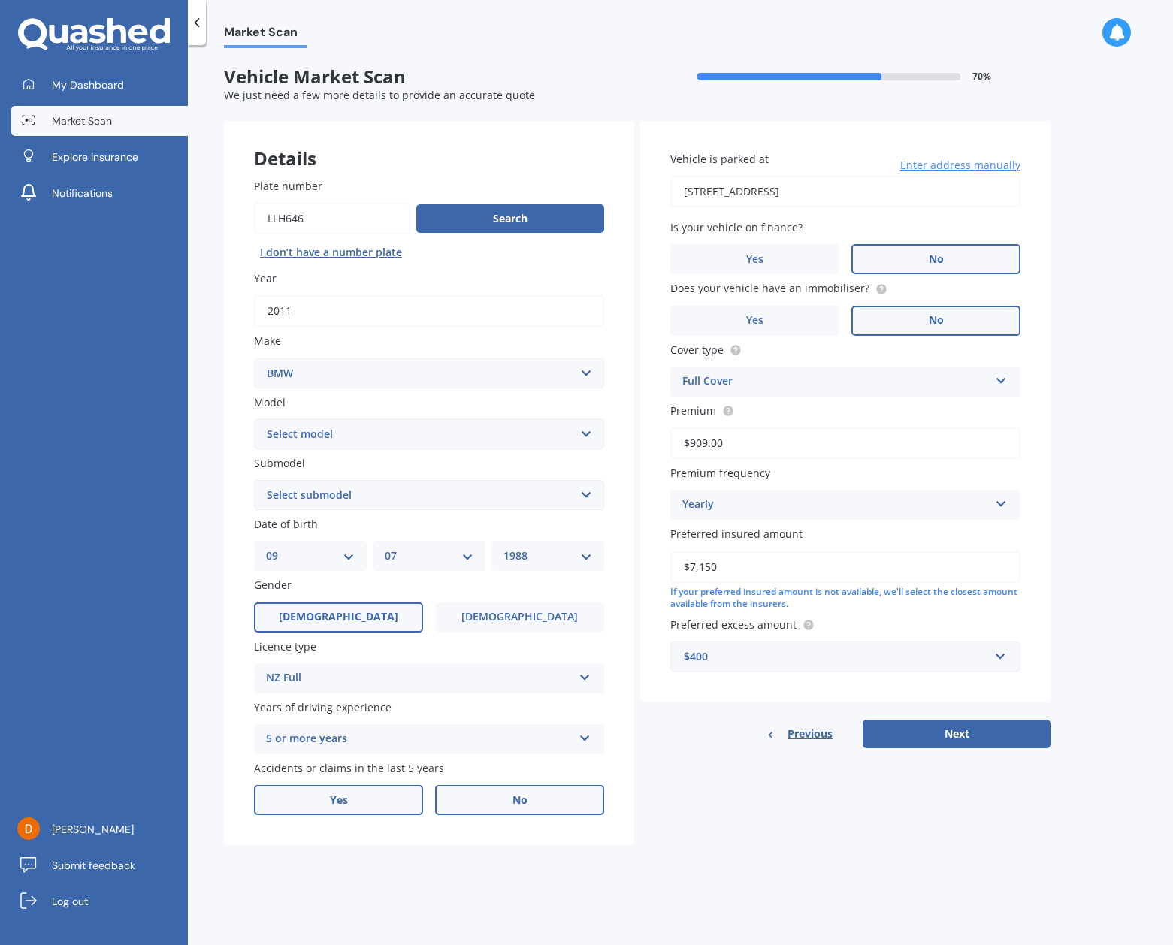
click at [380, 785] on label "Yes" at bounding box center [338, 800] width 169 height 30
click at [0, 0] on input "Yes" at bounding box center [0, 0] width 0 height 0
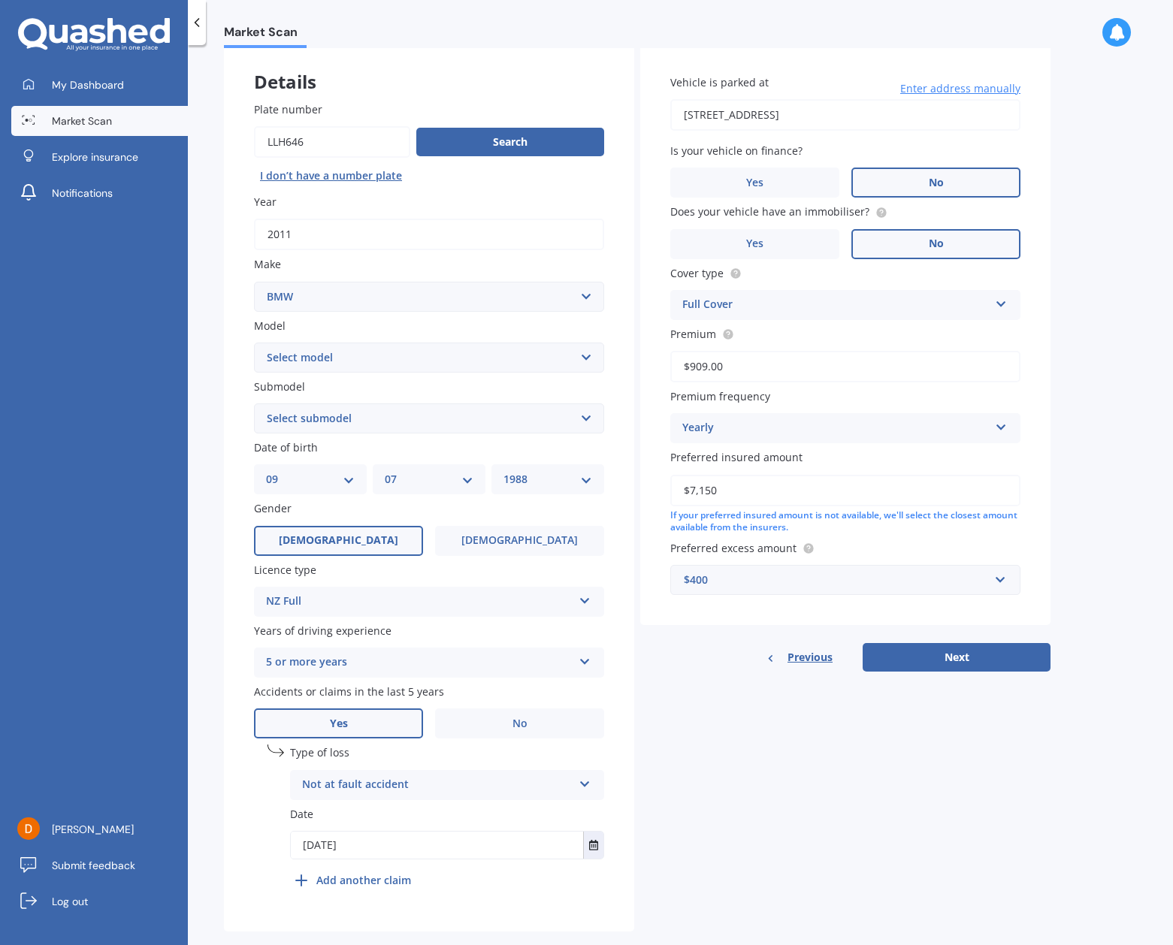
click at [427, 834] on input "[DATE]" at bounding box center [437, 845] width 292 height 27
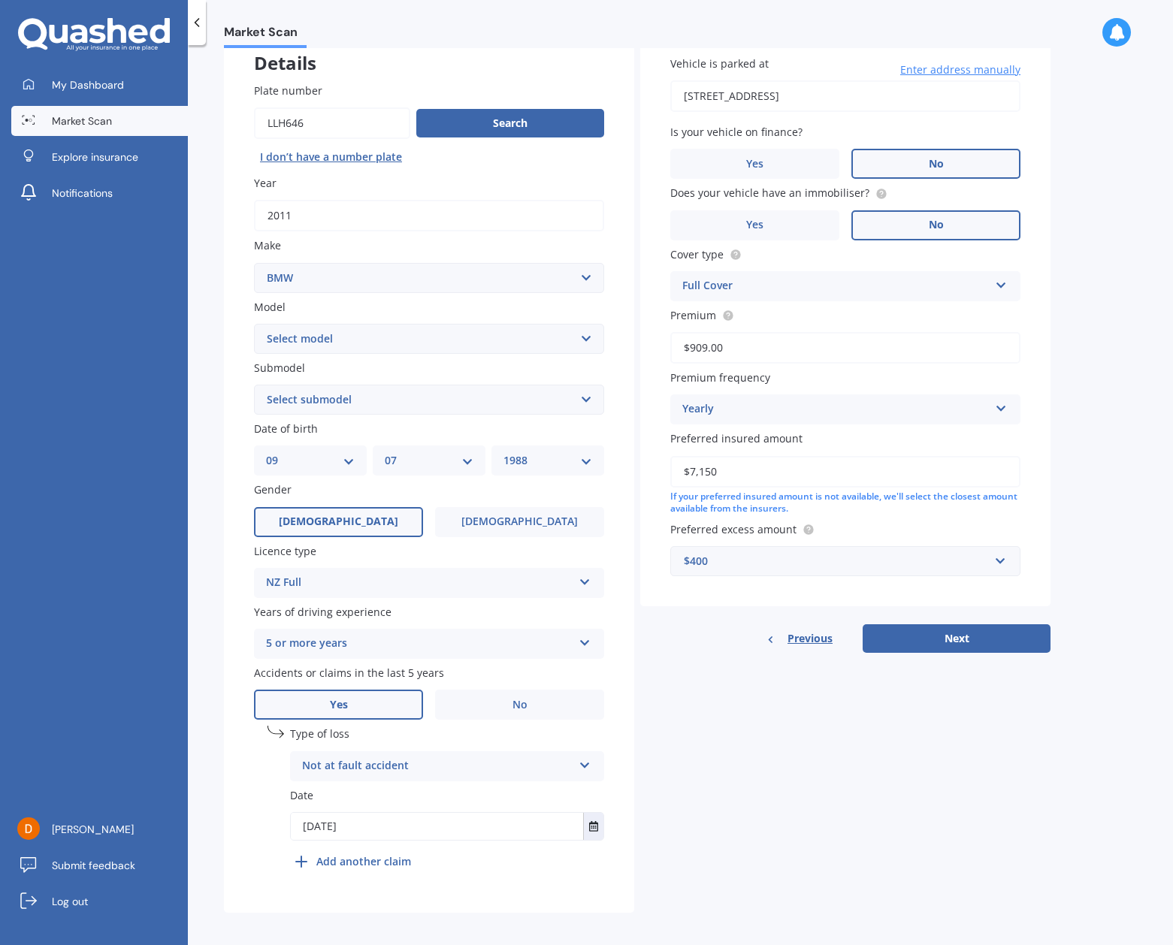
click at [332, 821] on input "[DATE]" at bounding box center [437, 826] width 292 height 27
type input "[DATE]"
click at [778, 821] on div "Details Plate number Search I don’t have a number plate Year [DATE] Make Select…" at bounding box center [637, 470] width 827 height 888
click at [977, 640] on button "Next" at bounding box center [957, 639] width 188 height 29
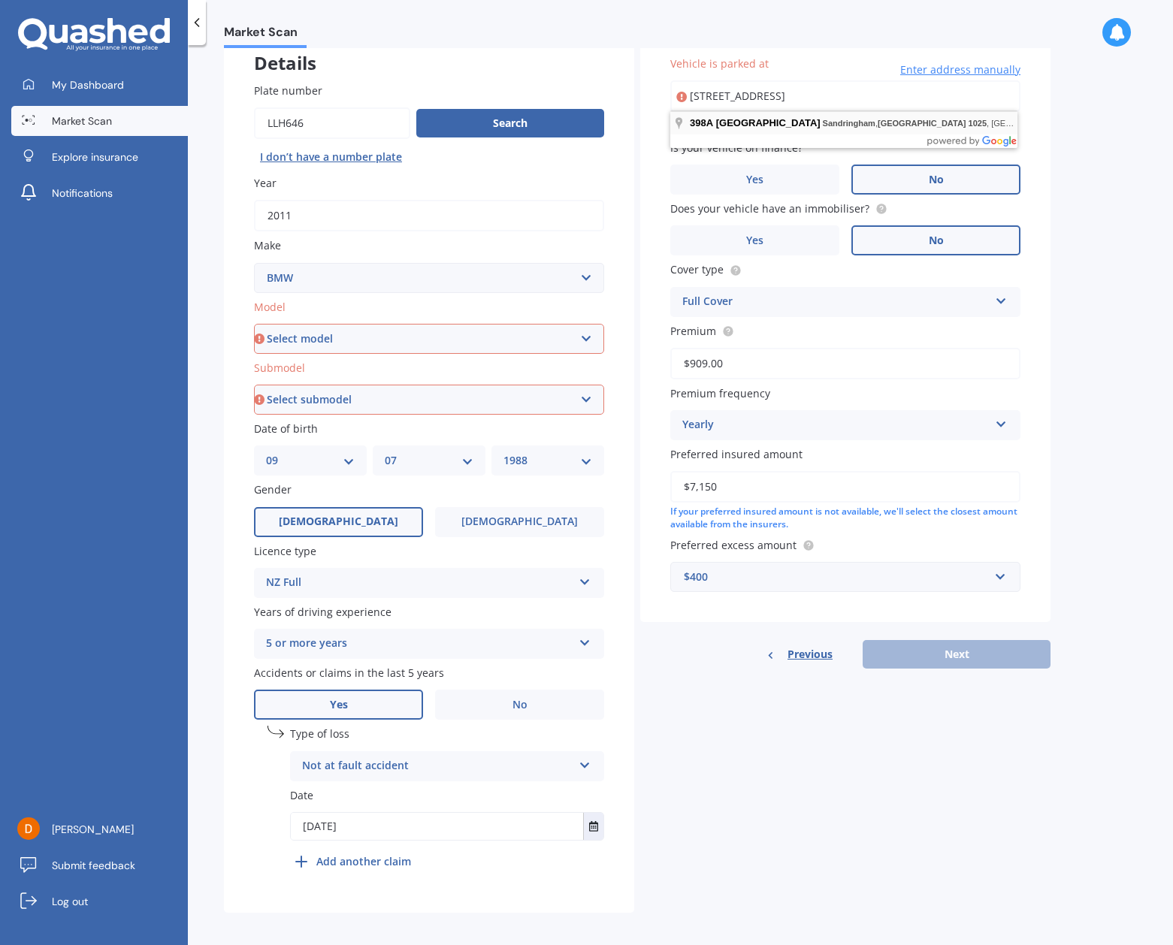
type input "[STREET_ADDRESS]"
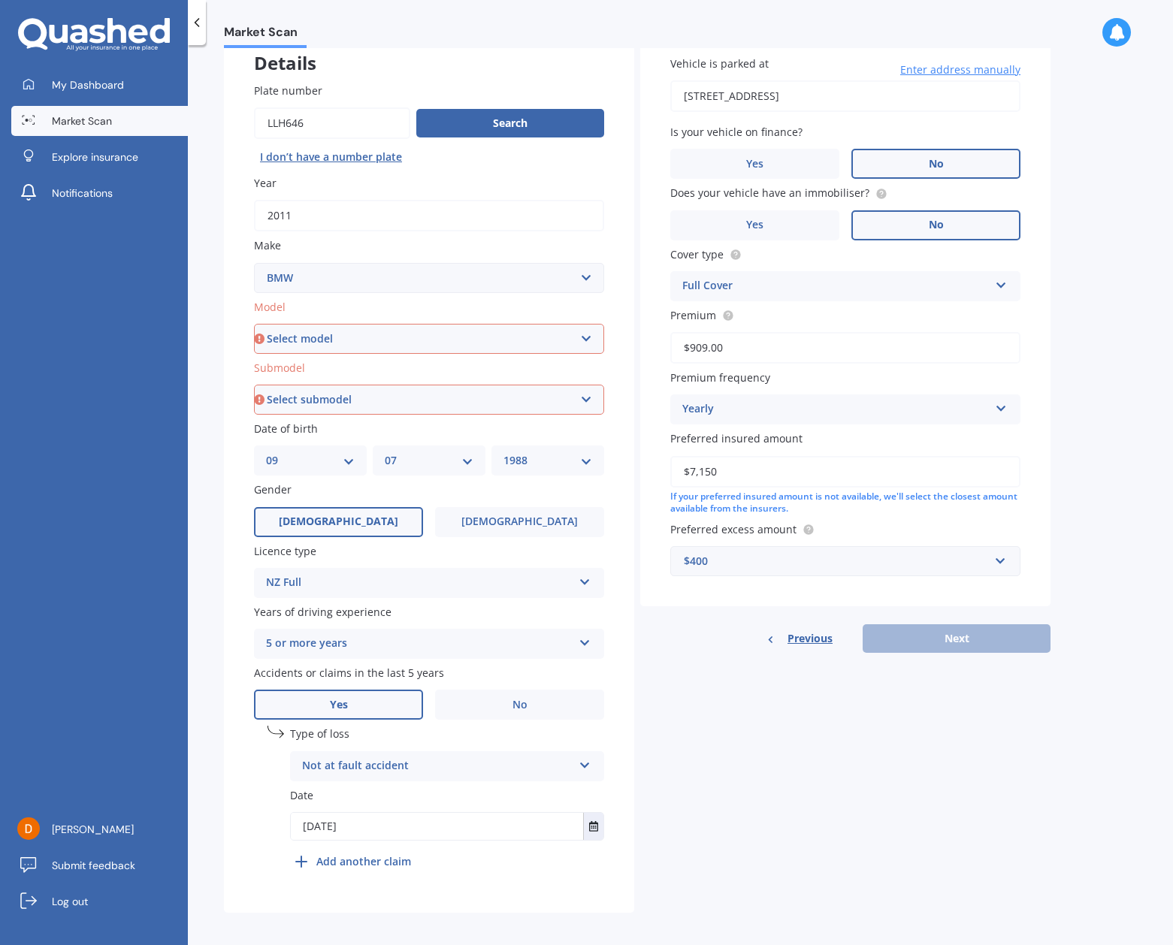
click at [836, 461] on input "$7,150" at bounding box center [845, 472] width 350 height 32
select select "320 I"
drag, startPoint x: 461, startPoint y: 405, endPoint x: 461, endPoint y: 392, distance: 12.8
click at [461, 401] on div "Plate number Search I don’t have a number plate Year [DATE] Make Select make AC…" at bounding box center [429, 483] width 410 height 861
select select "GT TURBO 5 DR LIFTBACK"
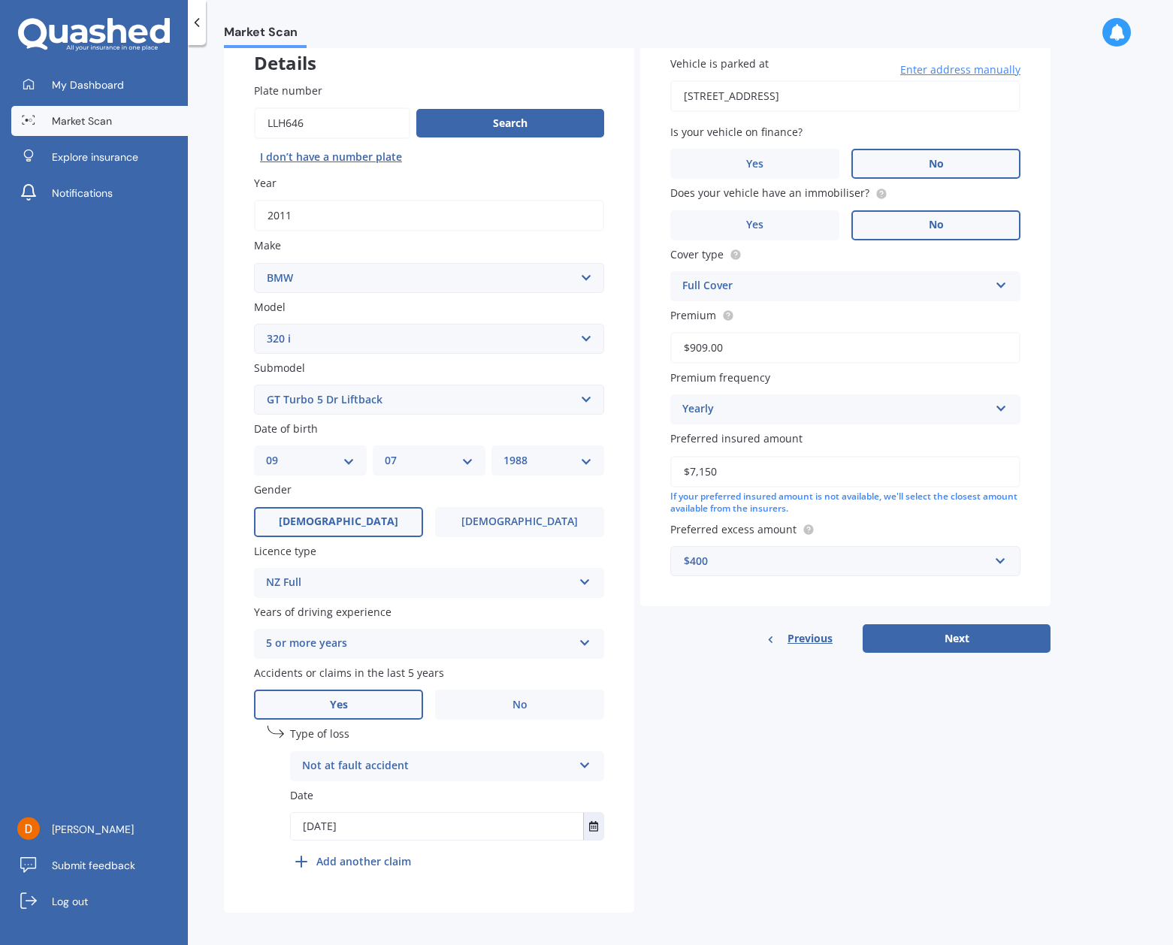
select select "320"
select select "I"
click at [707, 767] on div "Details Plate number Search I don’t have a number plate Year [DATE] Make Select…" at bounding box center [637, 470] width 827 height 888
click at [964, 639] on button "Next" at bounding box center [957, 639] width 188 height 29
select select "09"
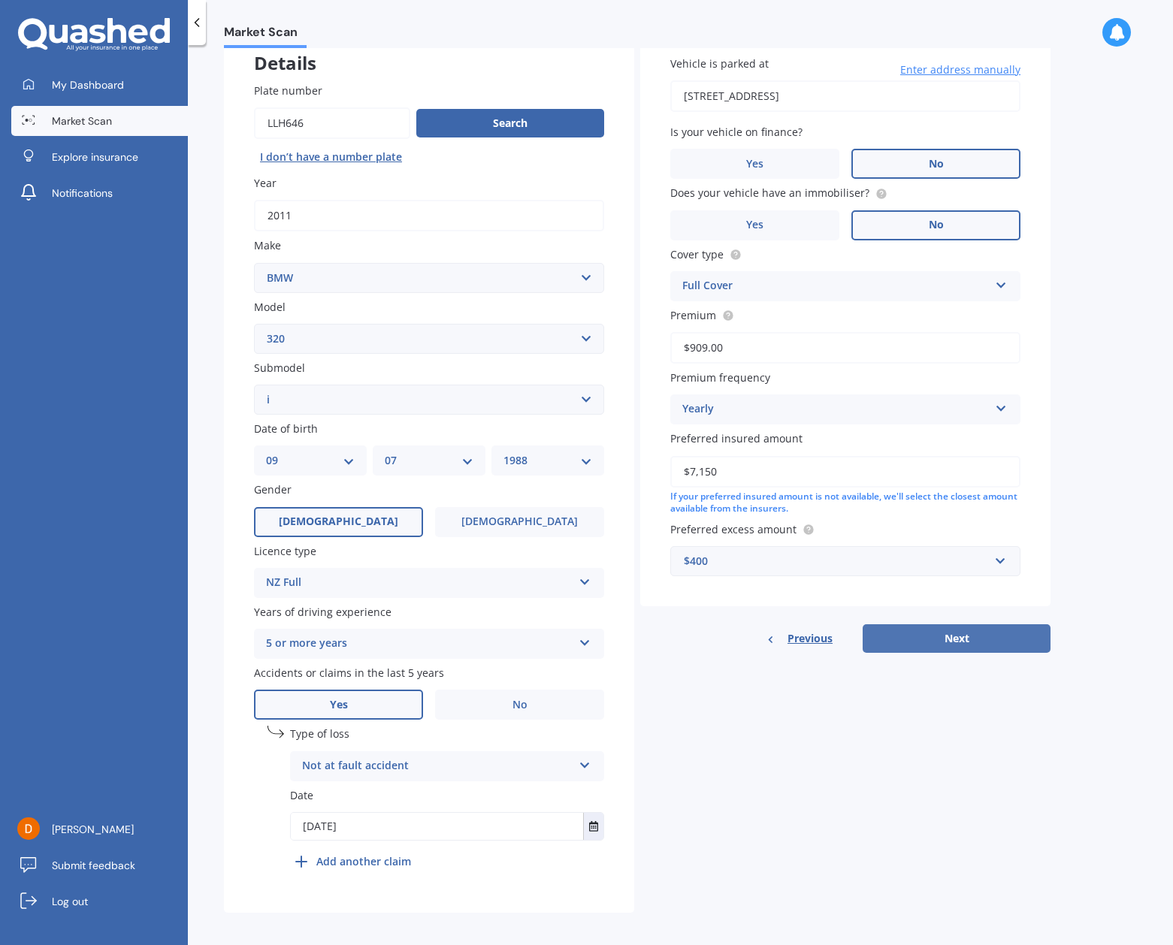
select select "07"
select select "1988"
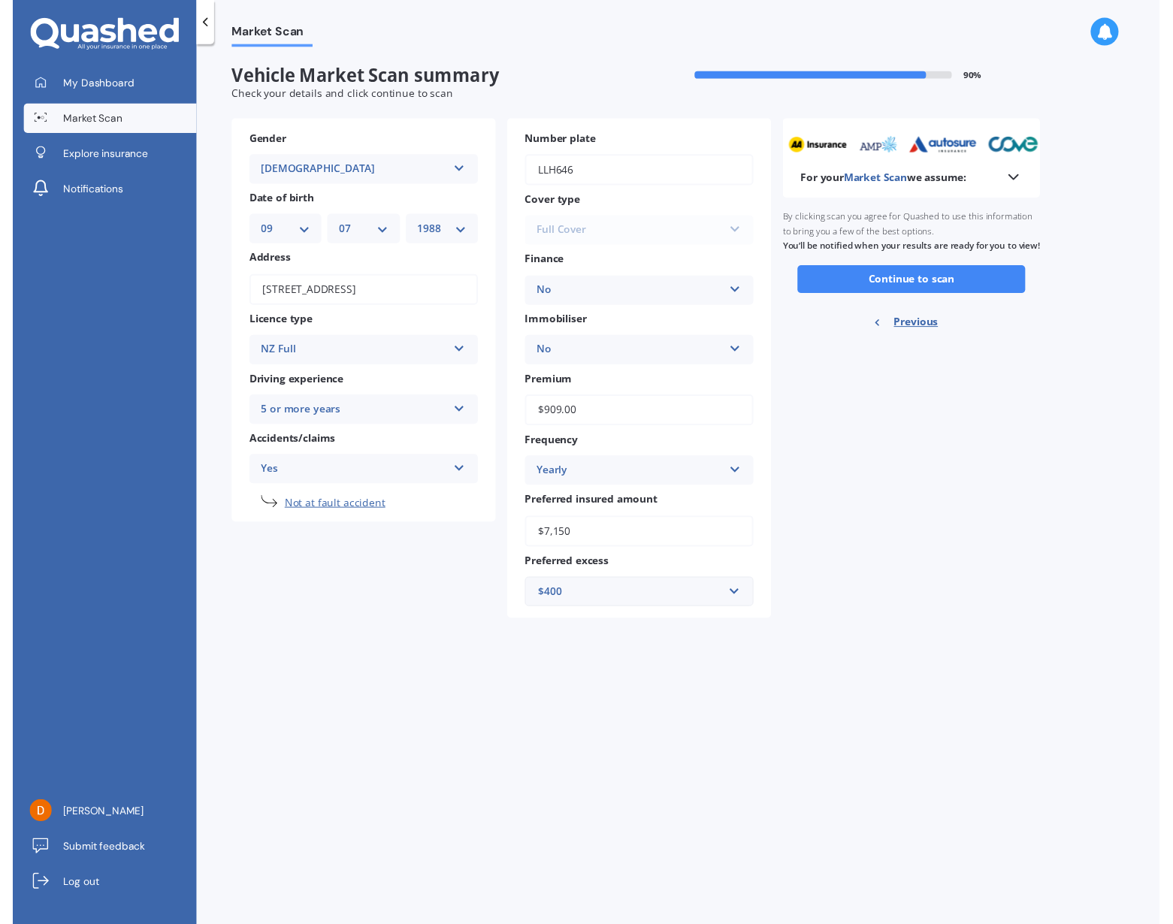
scroll to position [0, 0]
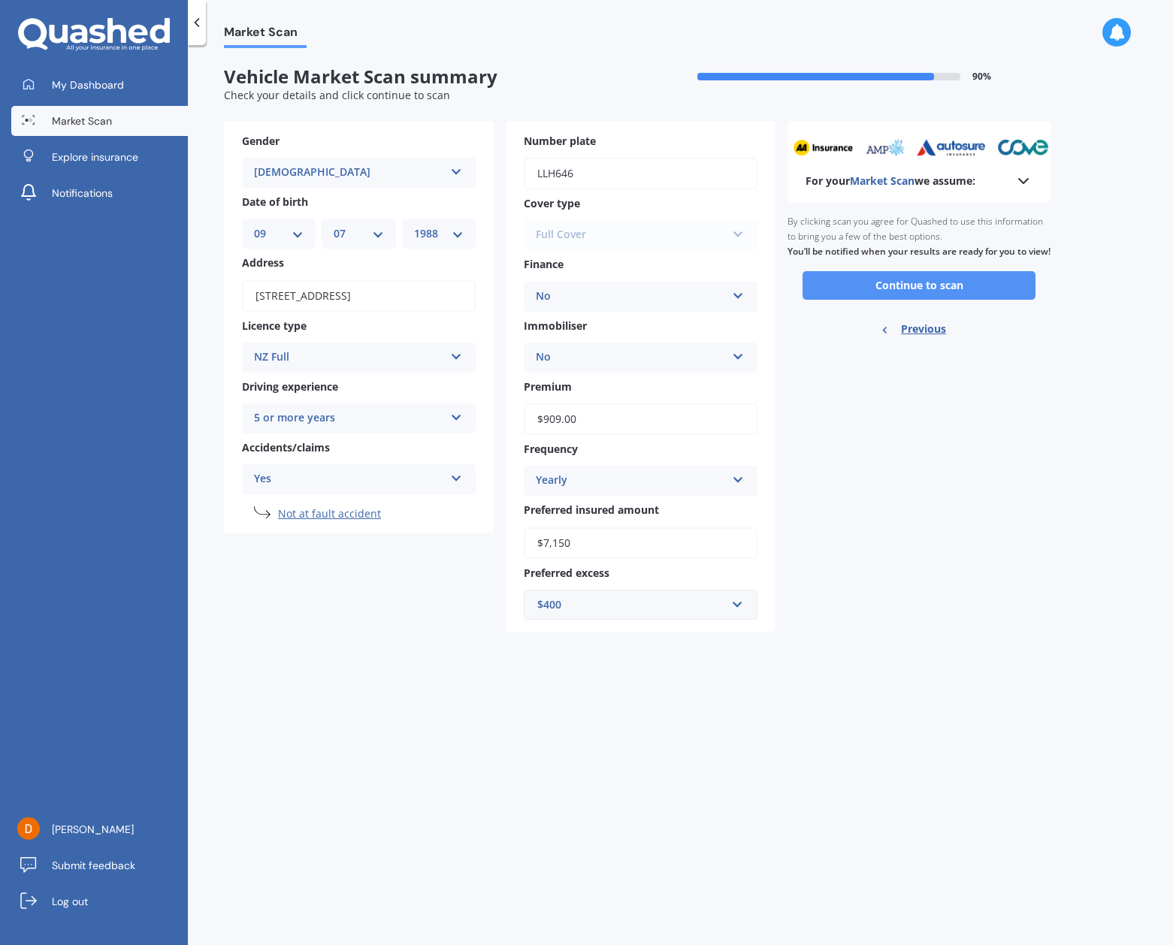
click at [927, 300] on button "Continue to scan" at bounding box center [919, 285] width 233 height 29
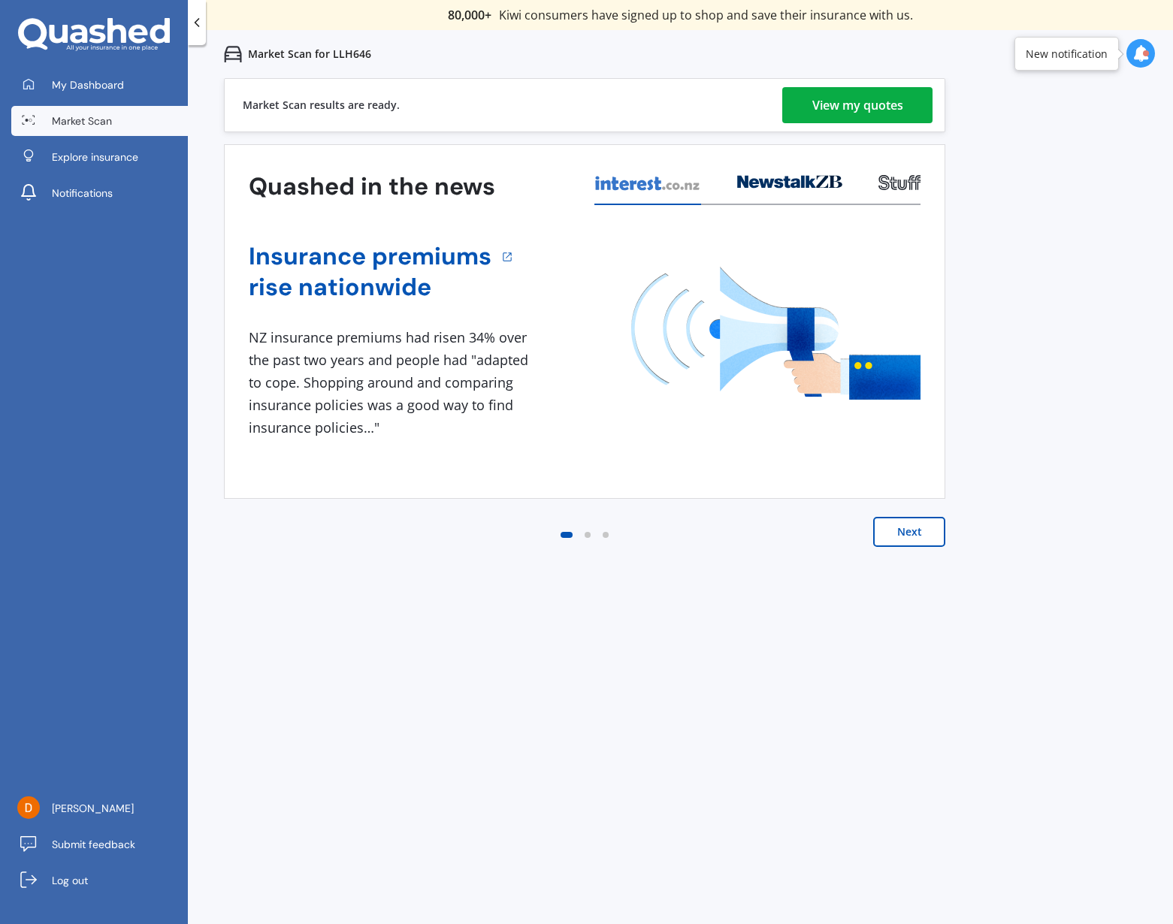
click at [891, 102] on div "View my quotes" at bounding box center [857, 105] width 91 height 36
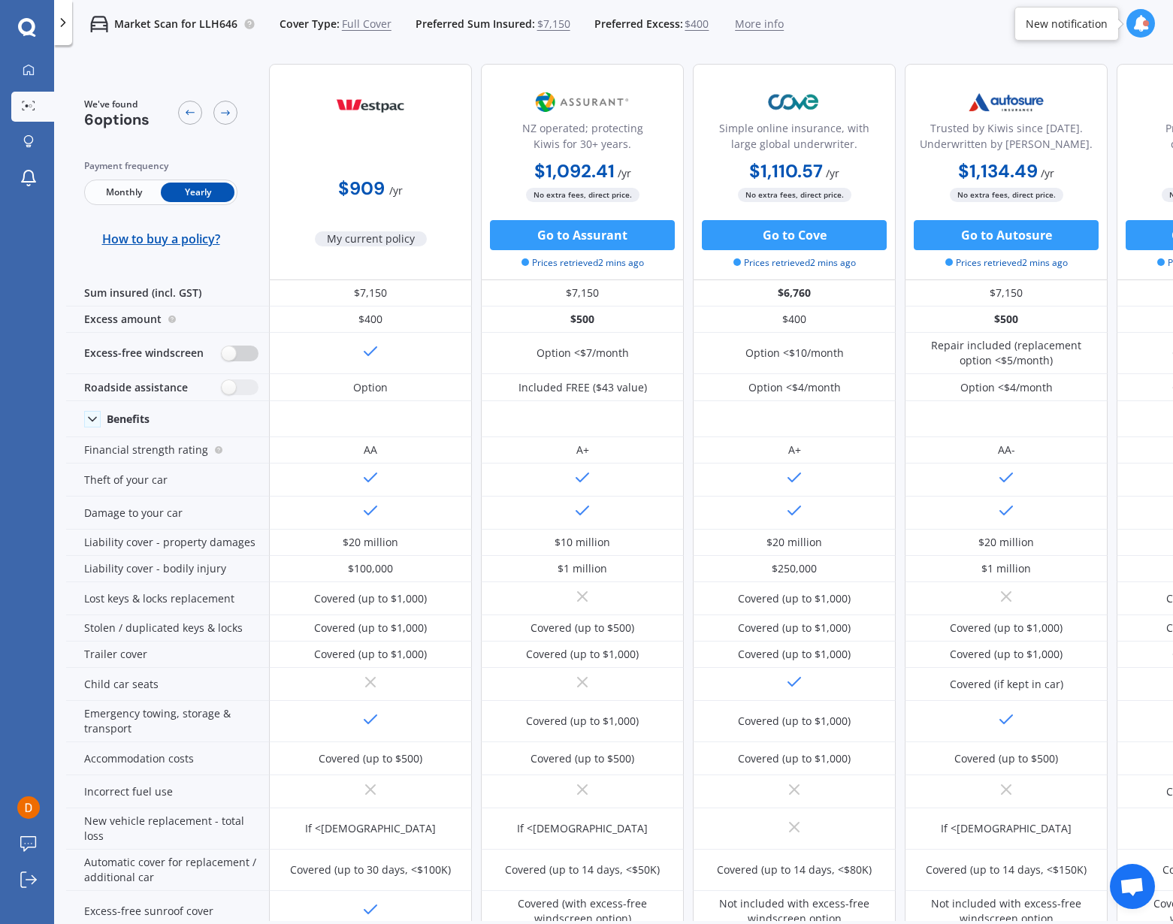
click at [232, 352] on label at bounding box center [240, 354] width 37 height 16
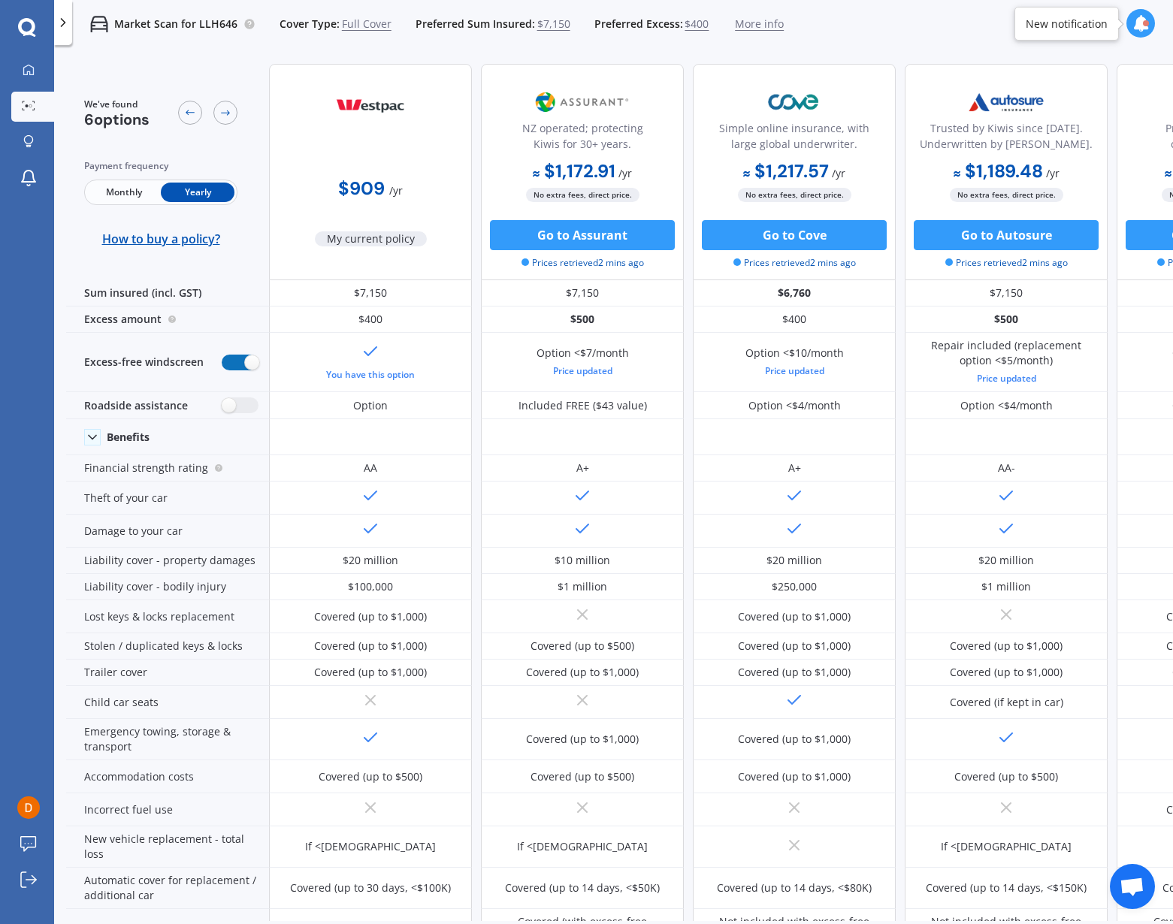
click at [232, 355] on label at bounding box center [240, 363] width 37 height 16
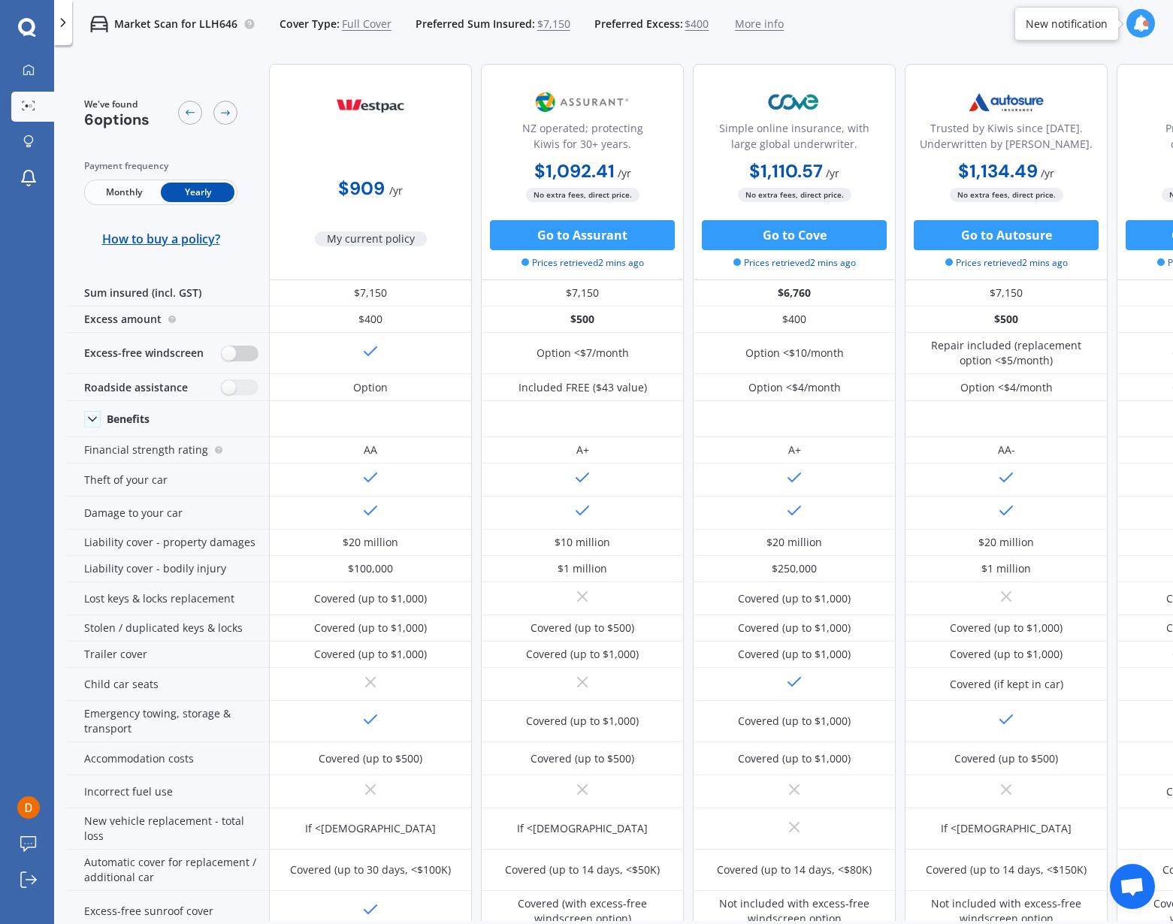
click at [239, 354] on label at bounding box center [240, 354] width 37 height 16
radio input "false"
